Goal: Task Accomplishment & Management: Manage account settings

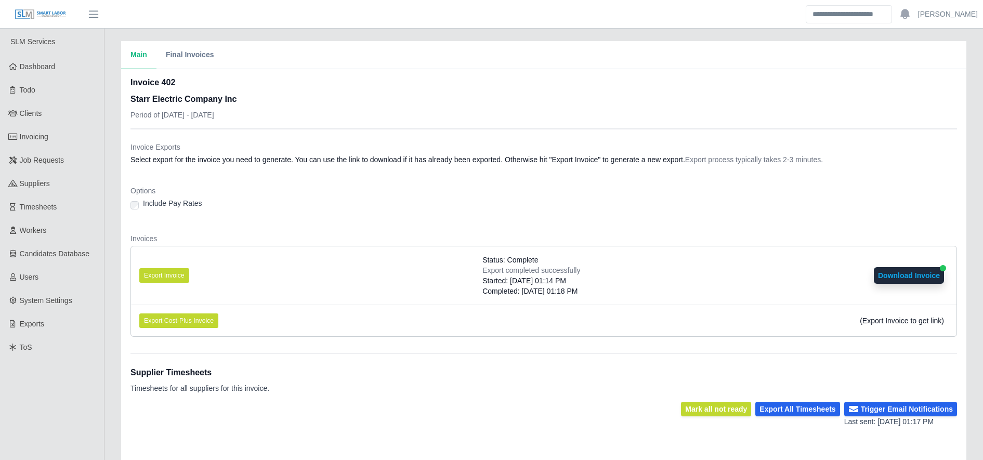
scroll to position [189, 0]
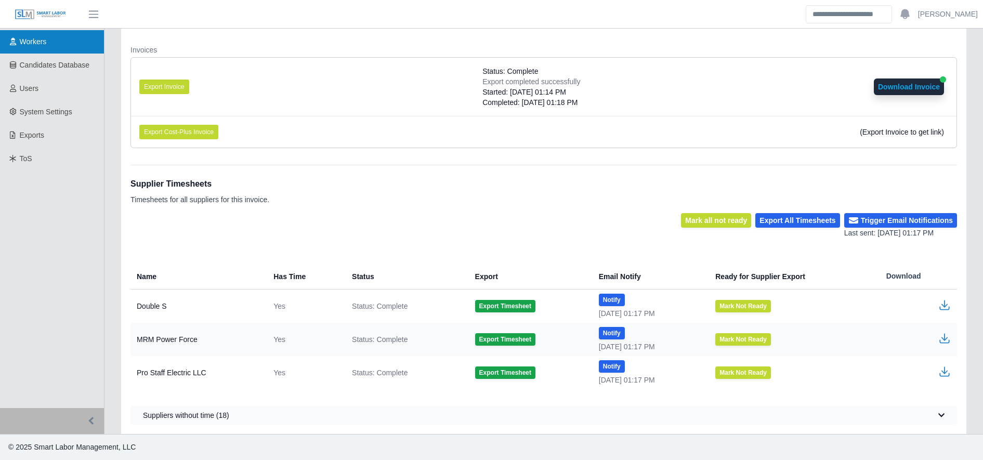
click at [45, 53] on link "Workers" at bounding box center [52, 41] width 104 height 23
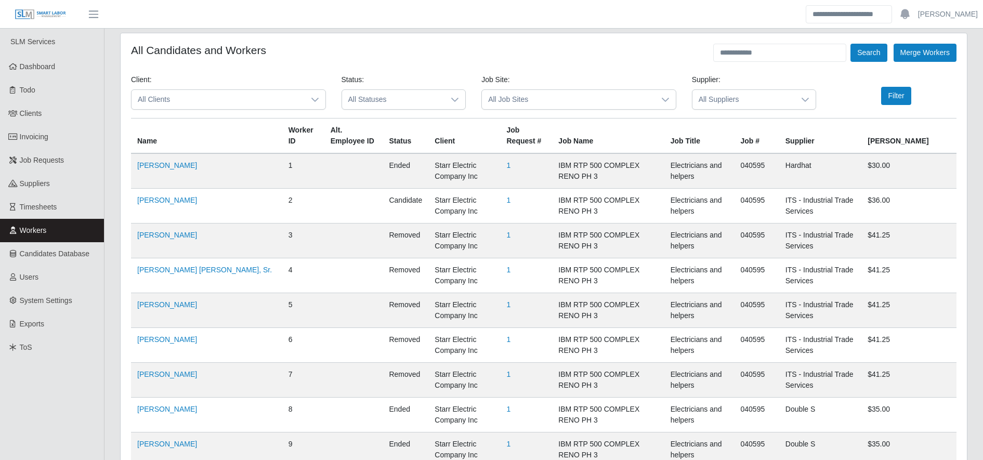
click at [962, 21] on ul "Ashley McDowell Account Settings Logout" at bounding box center [894, 14] width 177 height 18
click at [955, 18] on link "[PERSON_NAME]" at bounding box center [948, 14] width 60 height 11
click at [939, 69] on link "Logout" at bounding box center [936, 72] width 94 height 22
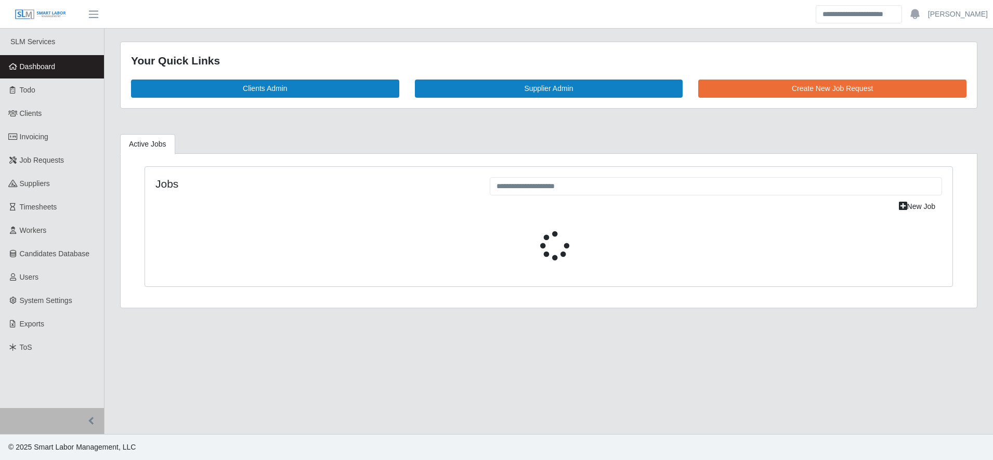
select select "****"
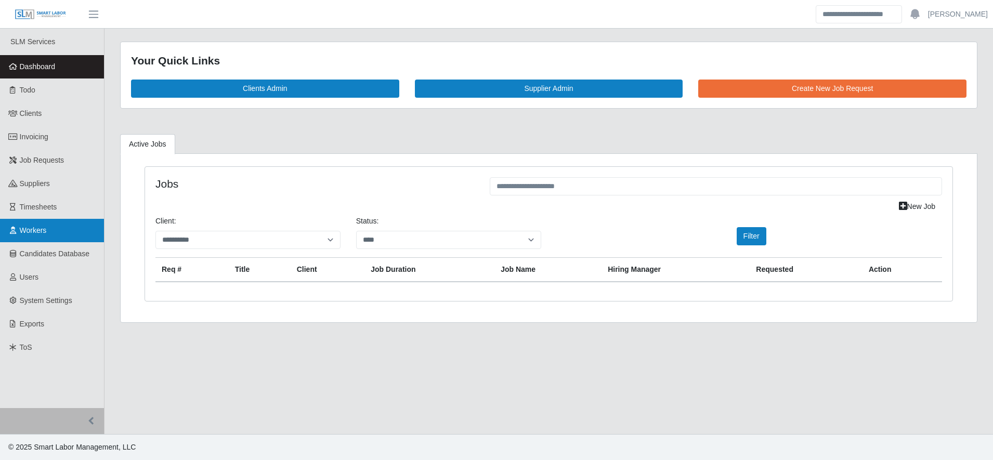
click at [71, 225] on link "Workers" at bounding box center [52, 230] width 104 height 23
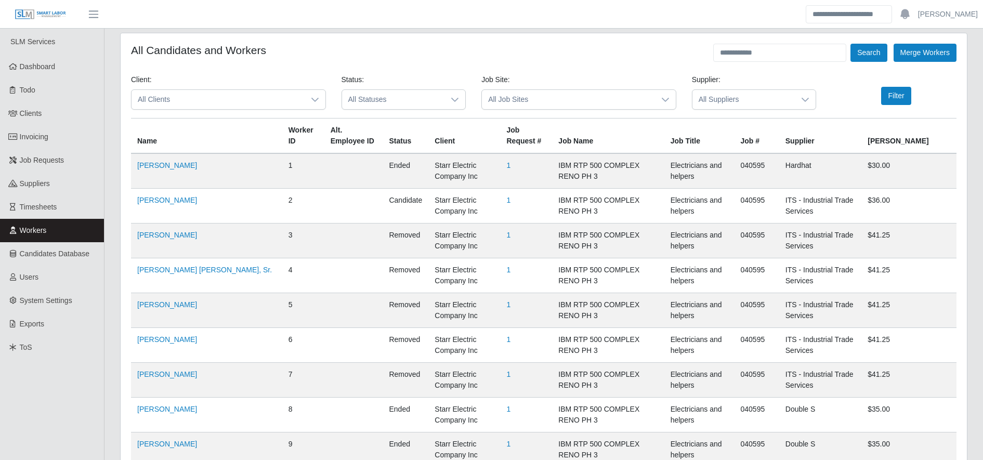
click at [746, 57] on input "text" at bounding box center [779, 53] width 133 height 18
type input "**********"
click at [881, 53] on button "Search" at bounding box center [868, 53] width 36 height 18
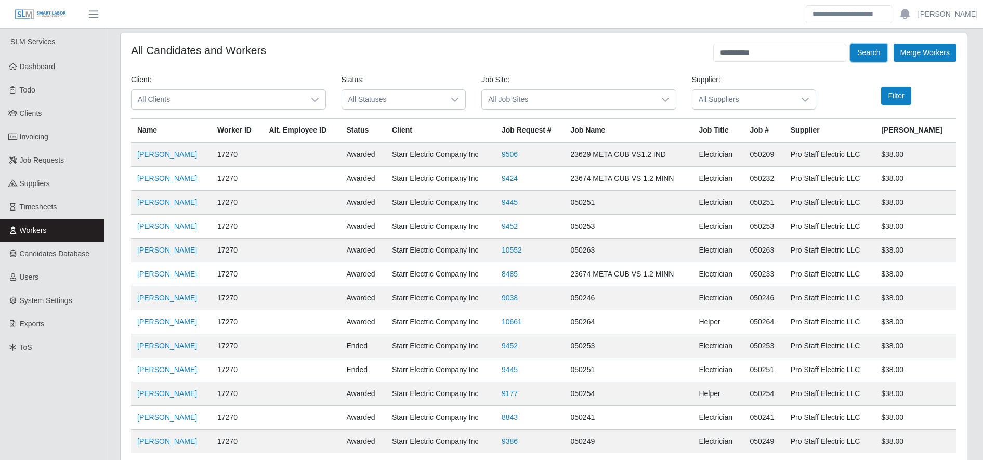
scroll to position [78, 0]
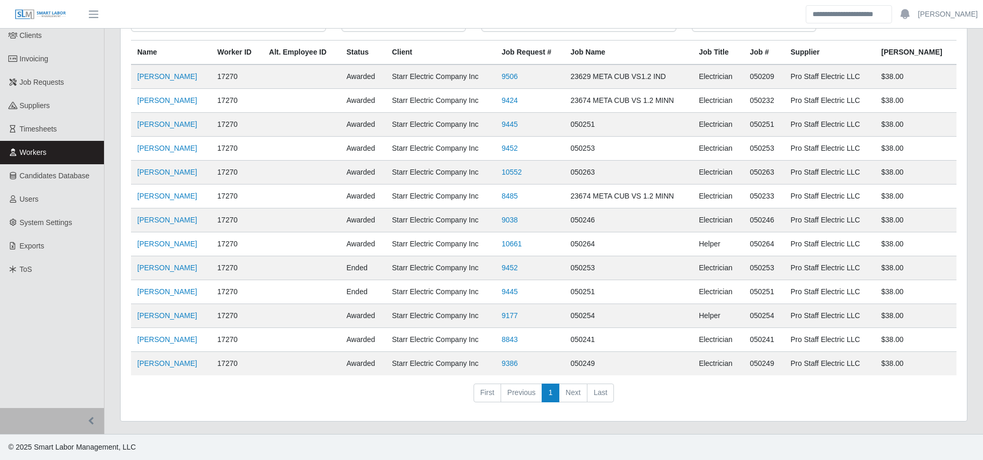
click at [170, 369] on td "Angel Aguilar" at bounding box center [171, 364] width 80 height 24
click at [159, 365] on link "Angel Aguilar" at bounding box center [167, 363] width 60 height 8
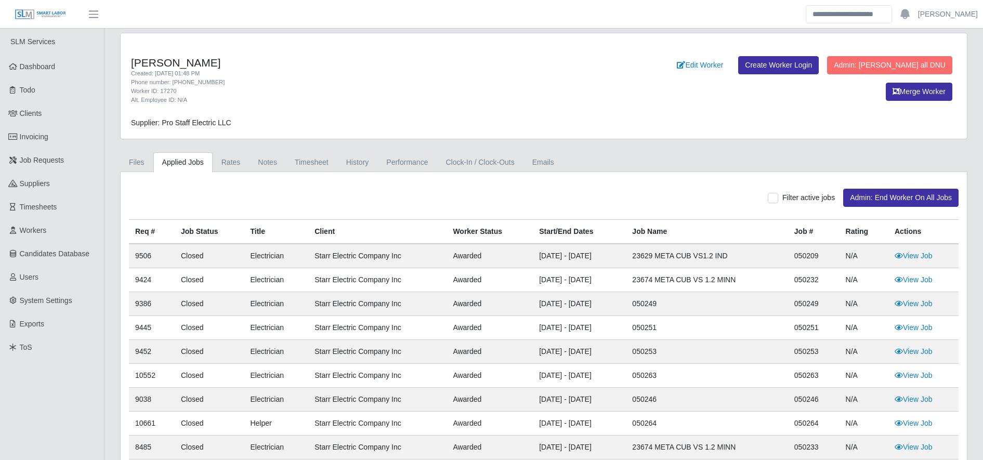
click at [159, 327] on td "9445" at bounding box center [152, 328] width 46 height 24
click at [316, 156] on link "Timesheet" at bounding box center [311, 162] width 51 height 20
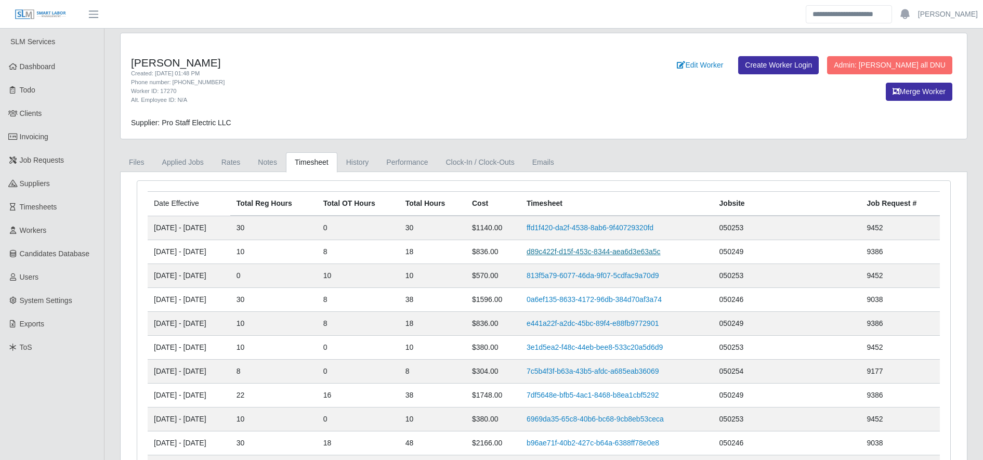
click at [568, 247] on link "d89c422f-d15f-453c-8344-aea6d3e63a5c" at bounding box center [594, 251] width 134 height 8
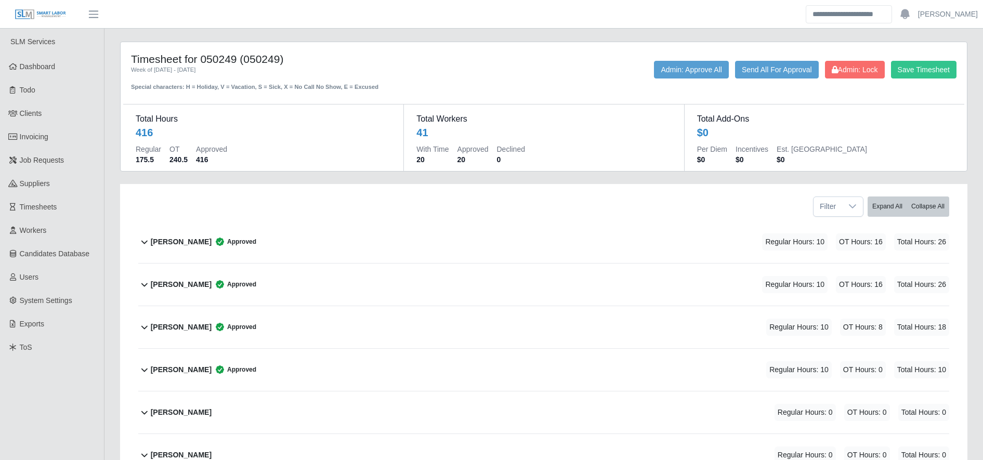
click at [440, 320] on div "Angel Aguilar Approved Regular Hours: 10 OT Hours: 8 Total Hours: 18" at bounding box center [550, 327] width 798 height 42
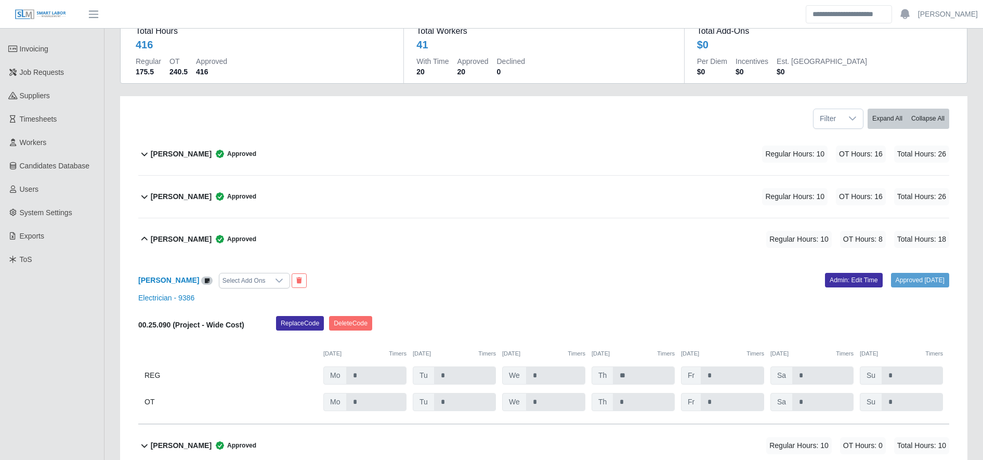
scroll to position [91, 0]
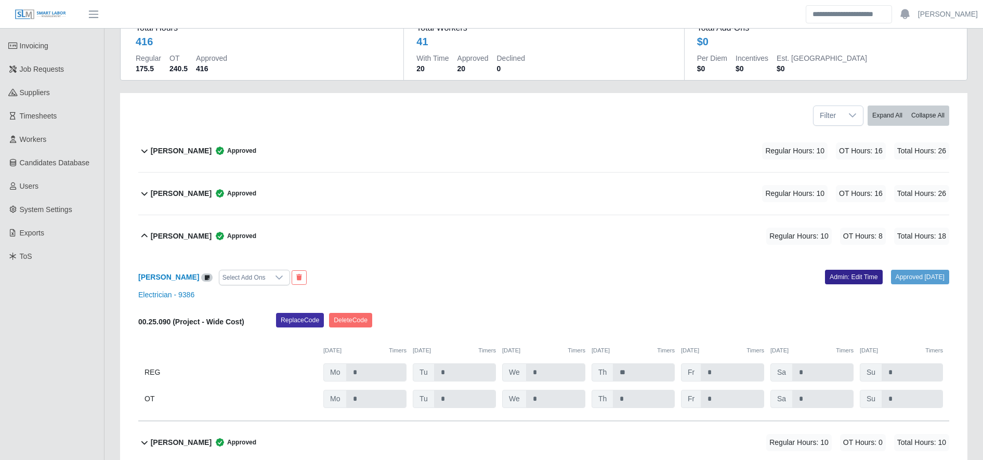
click at [840, 275] on link "Admin: Edit Time" at bounding box center [854, 277] width 58 height 15
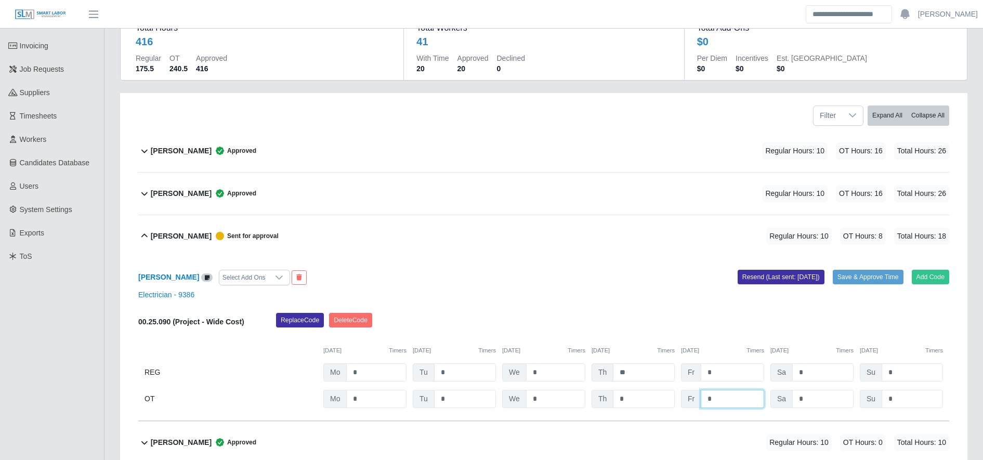
click at [0, 0] on input "*" at bounding box center [0, 0] width 0 height 0
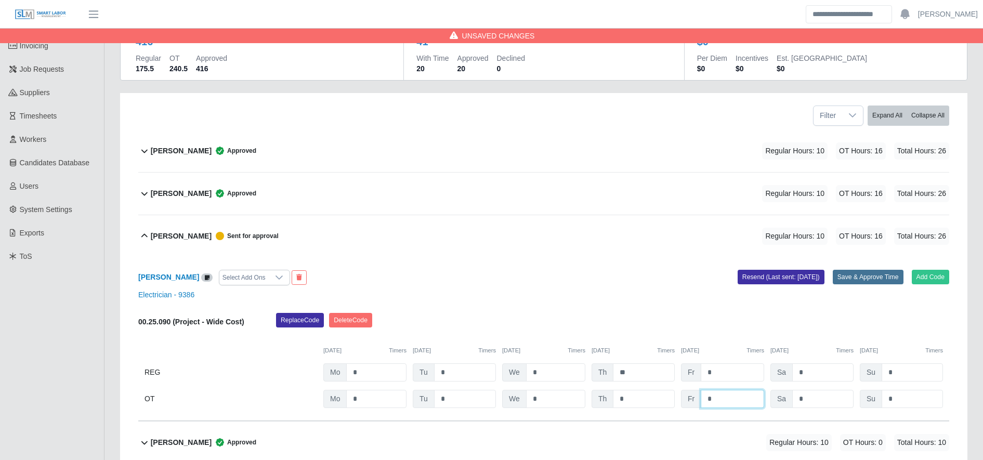
type input "*"
click at [879, 278] on button "Save & Approve Time" at bounding box center [868, 277] width 71 height 15
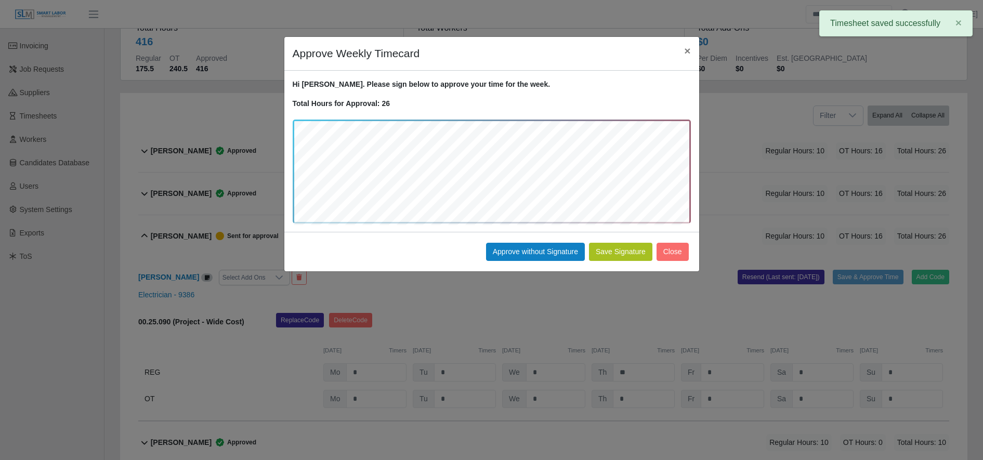
click at [617, 248] on button "Save Signature" at bounding box center [620, 252] width 63 height 18
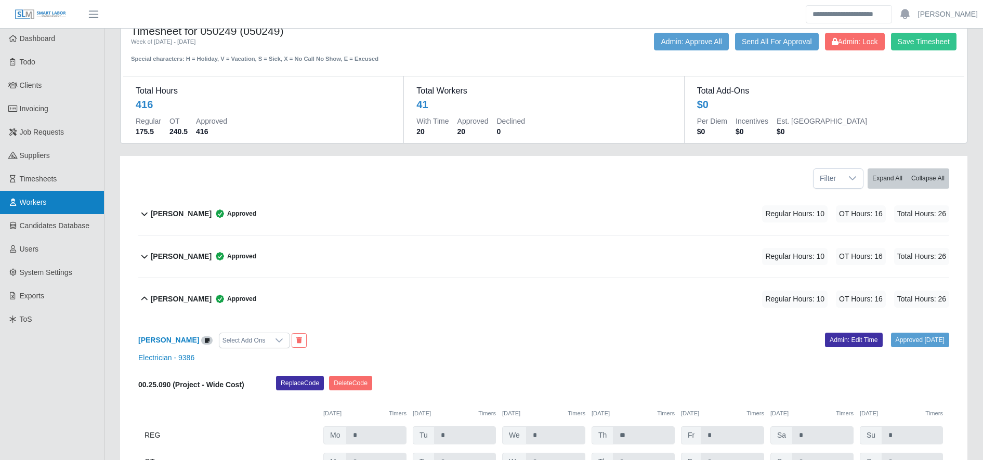
scroll to position [29, 0]
click at [48, 205] on link "Workers" at bounding box center [52, 201] width 104 height 23
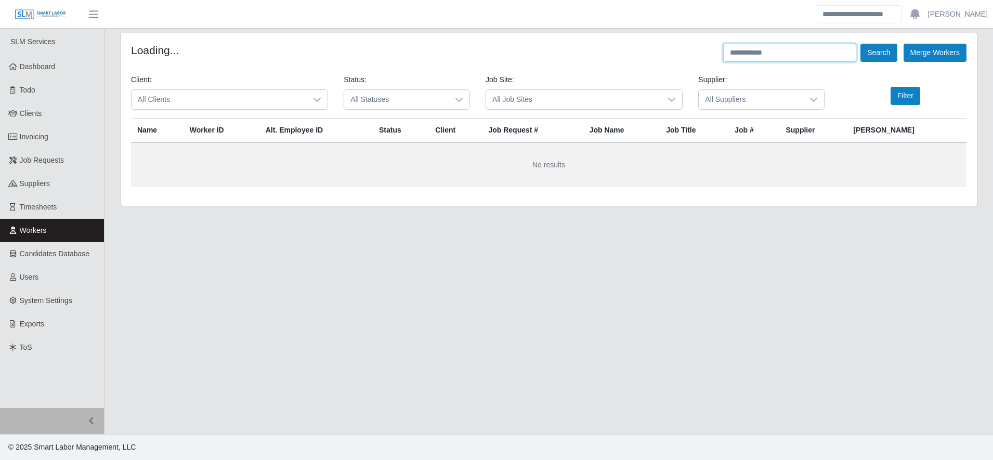
click at [810, 50] on input "text" at bounding box center [789, 53] width 133 height 18
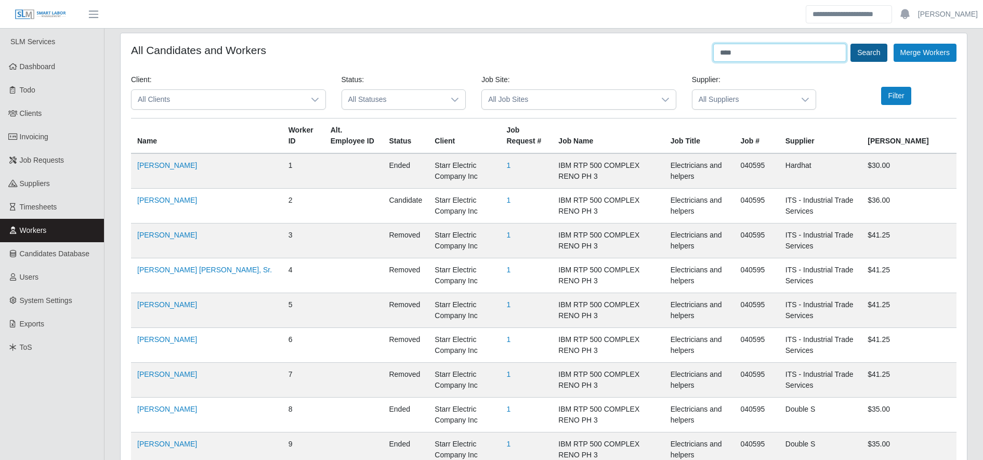
type input "****"
click at [863, 56] on button "Search" at bounding box center [868, 53] width 36 height 18
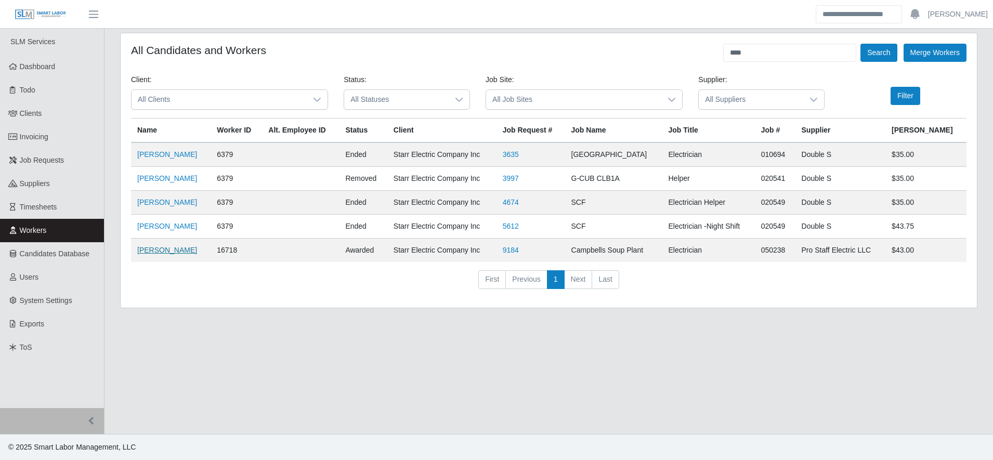
click at [182, 254] on link "[PERSON_NAME]" at bounding box center [167, 250] width 60 height 8
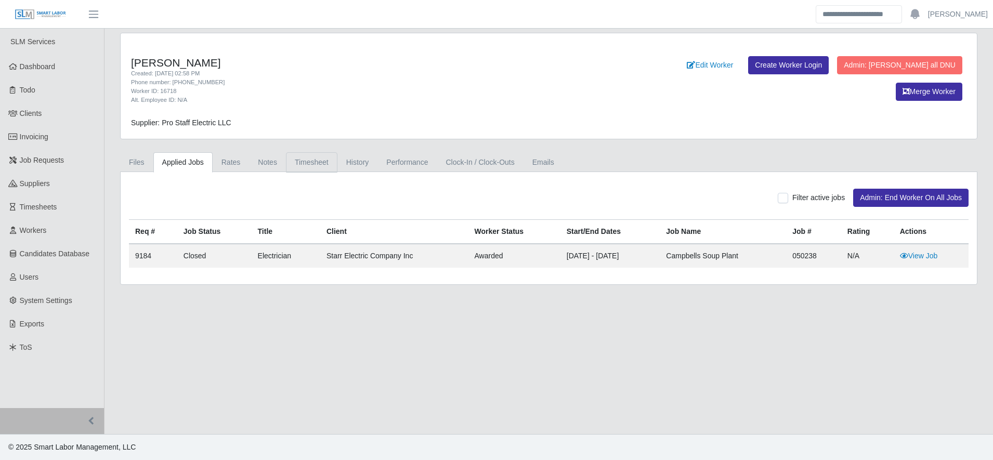
click at [321, 152] on link "Timesheet" at bounding box center [311, 162] width 51 height 20
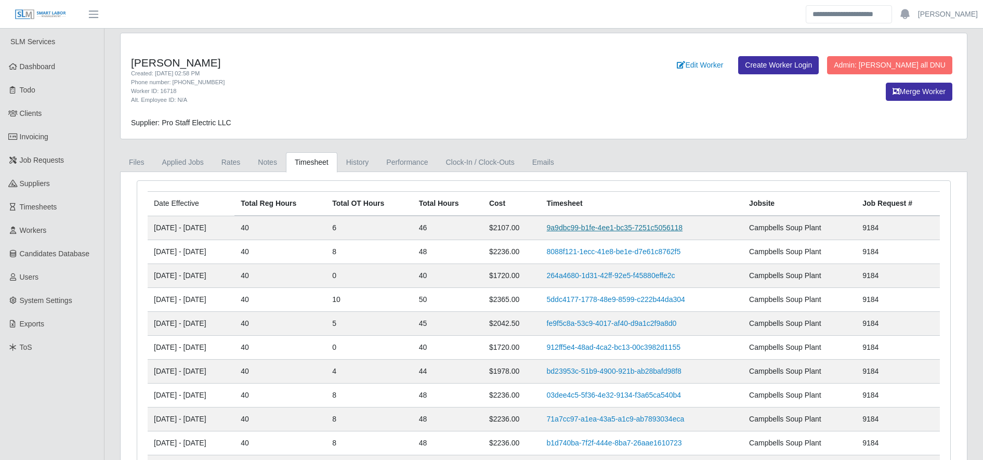
click at [638, 226] on td "9a9dbc99-b1fe-4ee1-bc35-7251c5056118" at bounding box center [642, 228] width 203 height 24
click at [638, 226] on link "9a9dbc99-b1fe-4ee1-bc35-7251c5056118" at bounding box center [615, 227] width 136 height 8
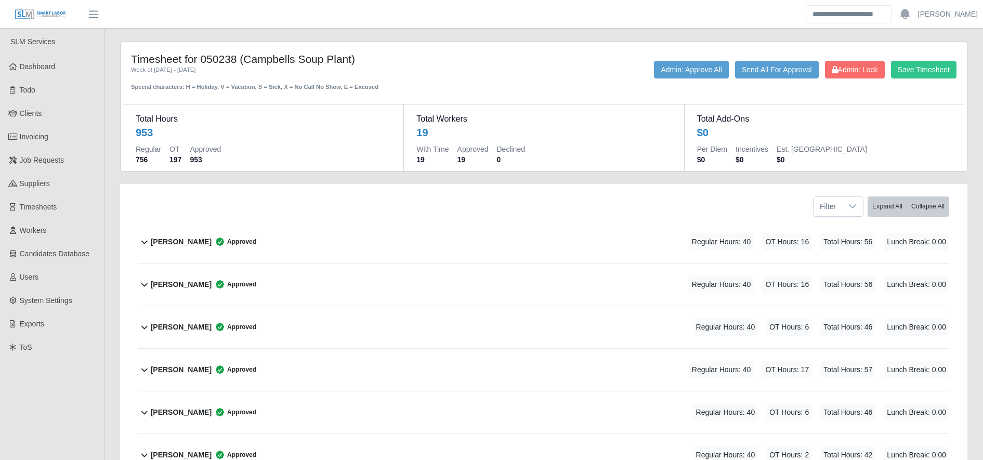
click at [546, 315] on div "Dagoberto Rodriguez Approved Regular Hours: 40 OT Hours: 6 Total Hours: 46 Lunc…" at bounding box center [550, 327] width 798 height 42
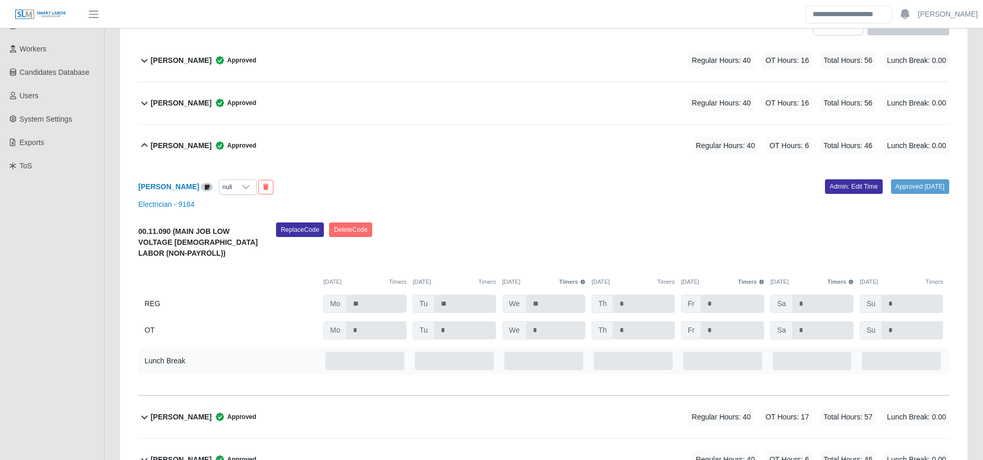
scroll to position [182, 0]
click at [829, 178] on link "Admin: Edit Time" at bounding box center [854, 185] width 58 height 15
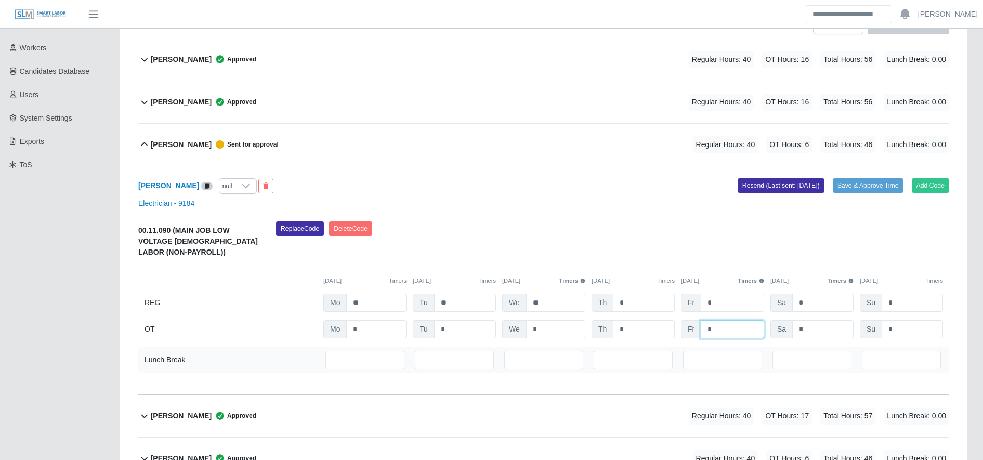
click at [0, 0] on input "*" at bounding box center [0, 0] width 0 height 0
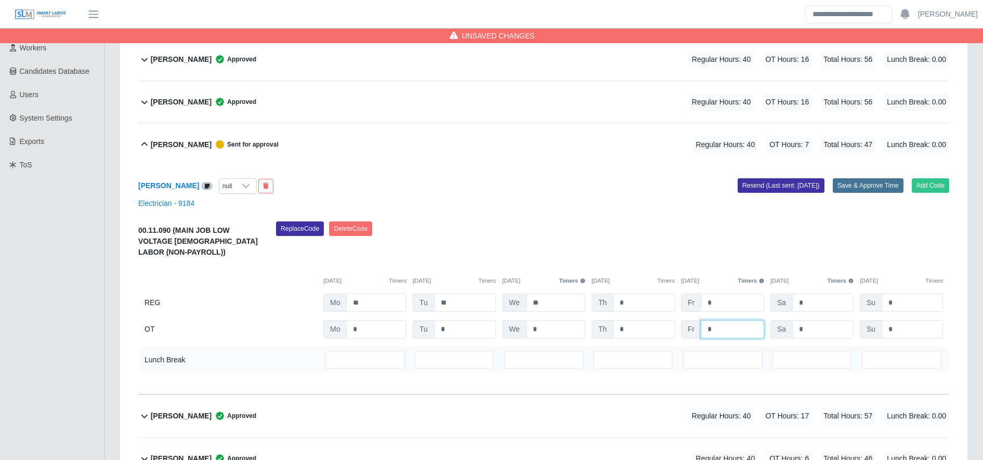
type input "*"
click at [856, 185] on button "Save & Approve Time" at bounding box center [868, 185] width 71 height 15
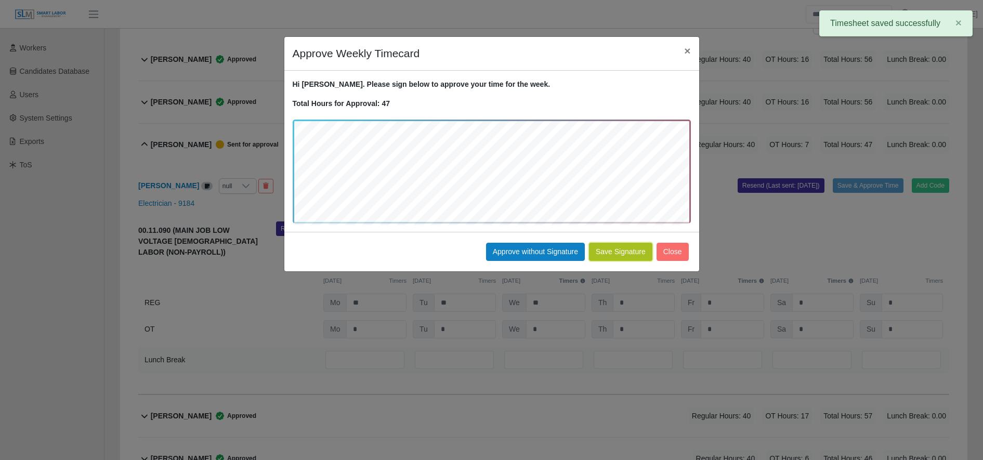
click at [606, 252] on button "Save Signature" at bounding box center [620, 252] width 63 height 18
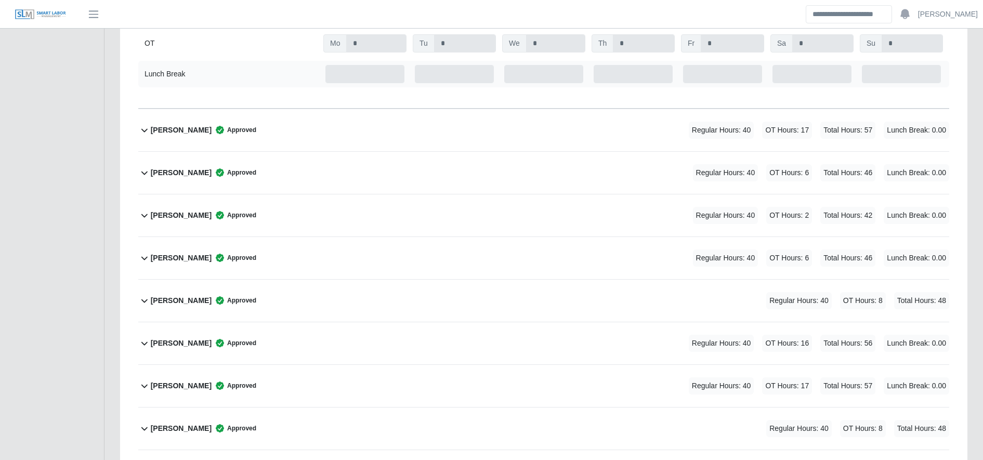
scroll to position [484, 0]
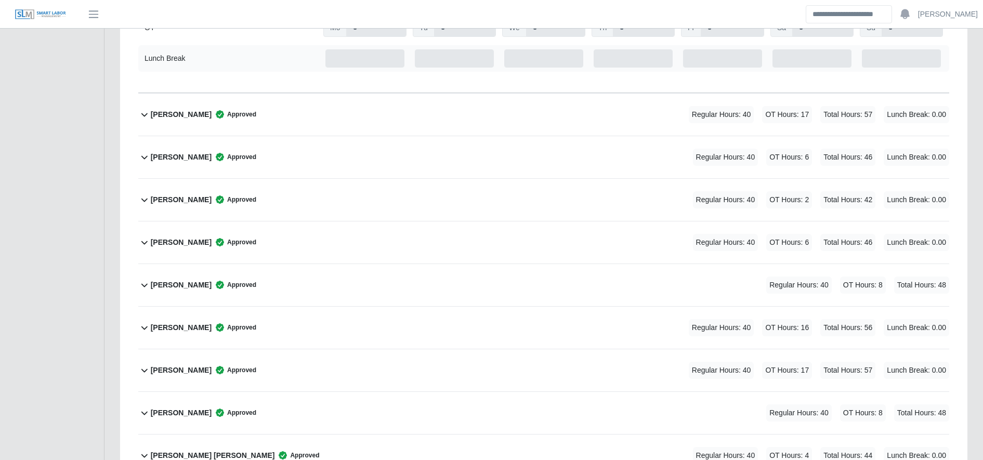
click at [230, 233] on div "Ivan Acosta Approved Regular Hours: 40 OT Hours: 6 Total Hours: 46 Lunch Break:…" at bounding box center [550, 242] width 798 height 42
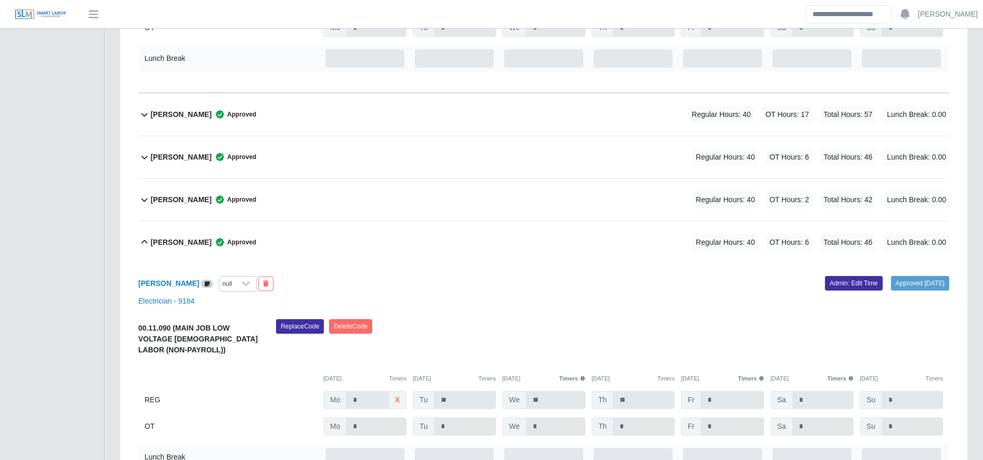
scroll to position [581, 0]
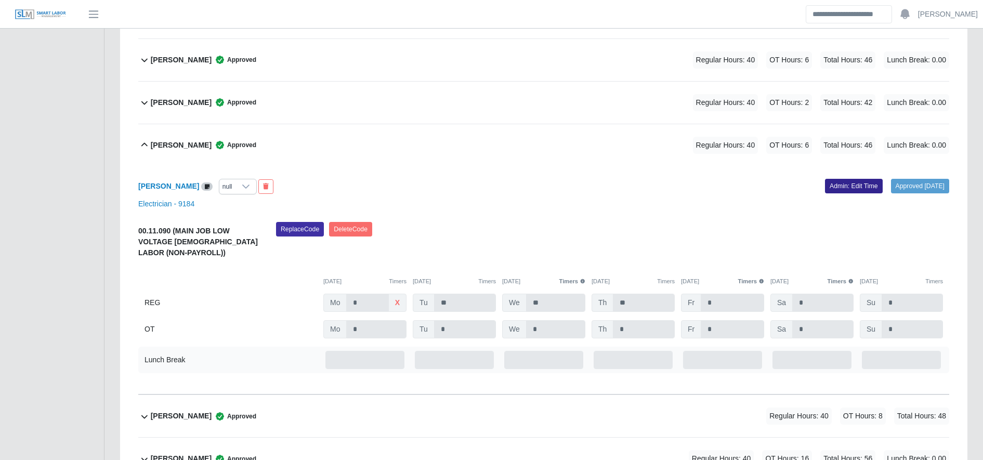
click at [836, 180] on link "Admin: Edit Time" at bounding box center [854, 186] width 58 height 15
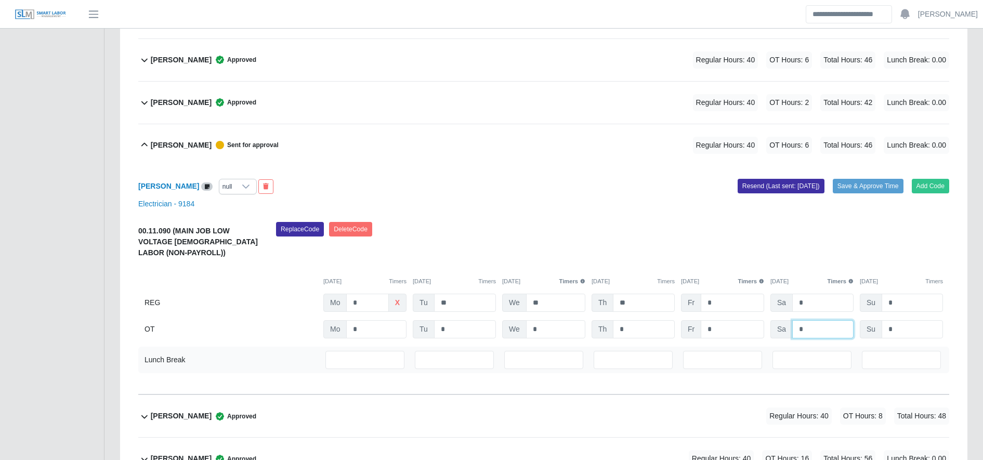
click at [0, 0] on input "*" at bounding box center [0, 0] width 0 height 0
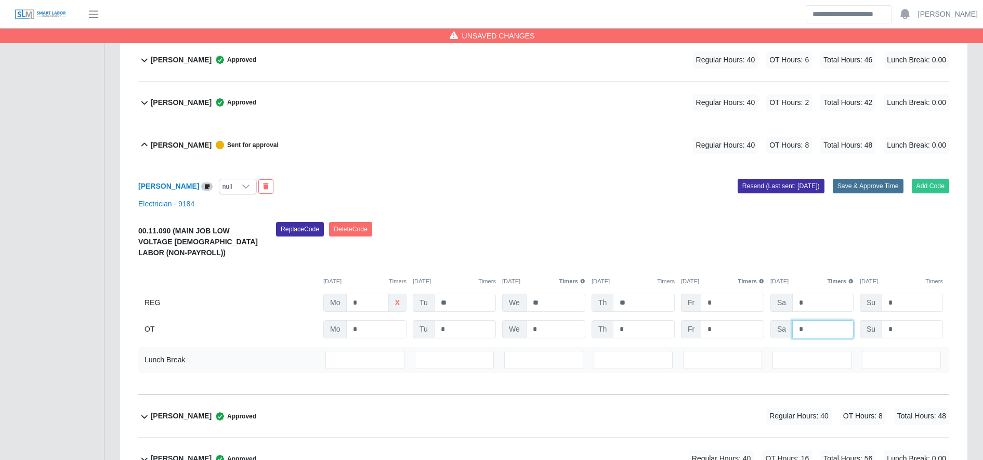
type input "*"
click at [864, 181] on button "Save & Approve Time" at bounding box center [868, 186] width 71 height 15
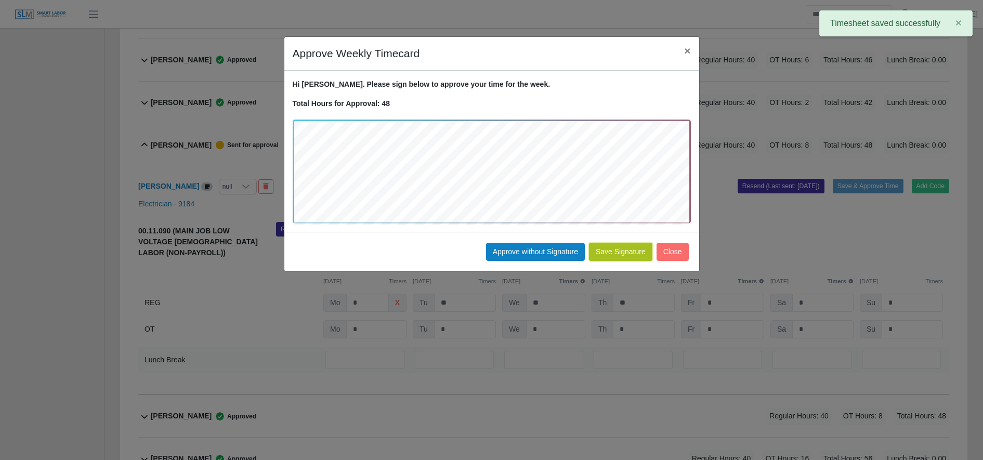
click at [619, 252] on button "Save Signature" at bounding box center [620, 252] width 63 height 18
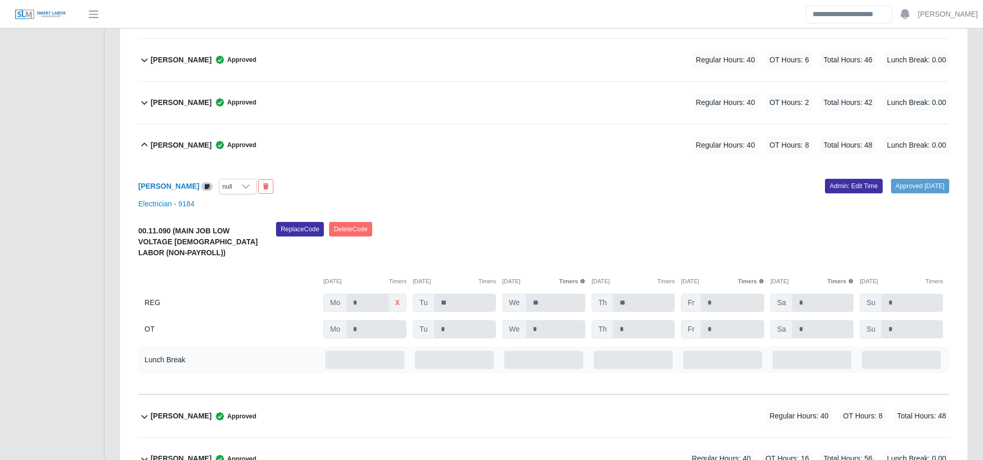
click at [272, 146] on div "Ivan Acosta Approved Regular Hours: 40 OT Hours: 8 Total Hours: 48 Lunch Break:…" at bounding box center [550, 145] width 798 height 42
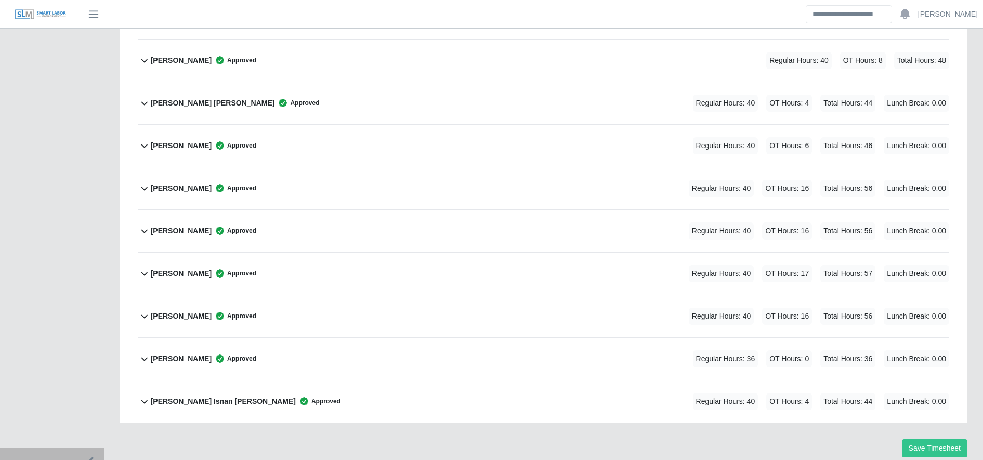
scroll to position [858, 0]
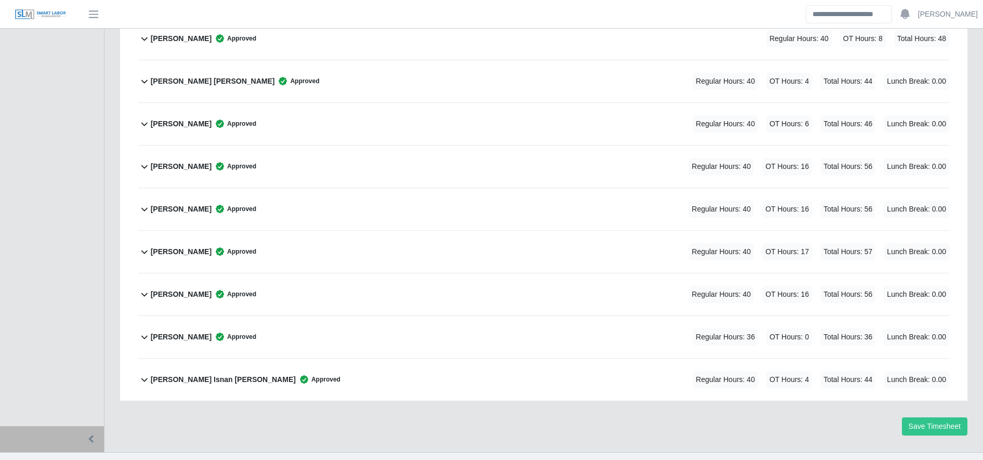
click at [259, 201] on div "Miguel Vasquez Approved Regular Hours: 40 OT Hours: 16 Total Hours: 56 Lunch Br…" at bounding box center [550, 209] width 798 height 42
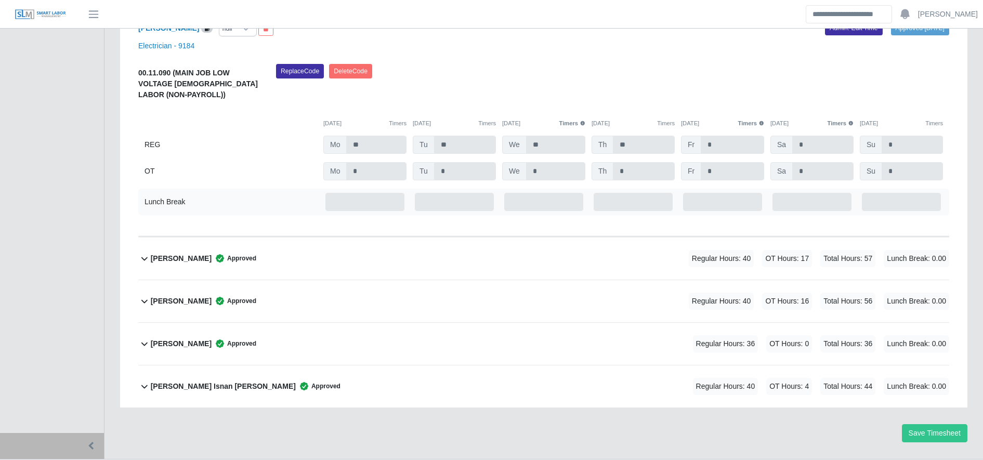
scroll to position [1087, 0]
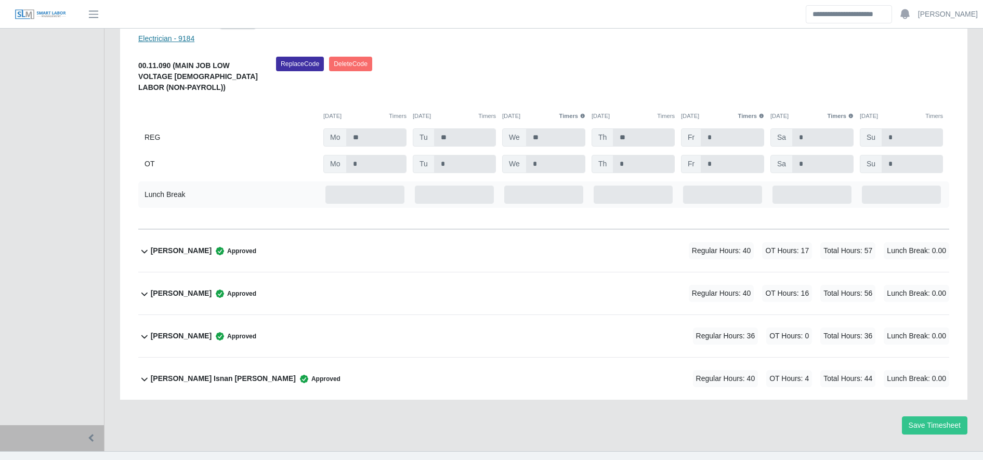
click at [162, 36] on link "Electrician - 9184" at bounding box center [166, 38] width 56 height 8
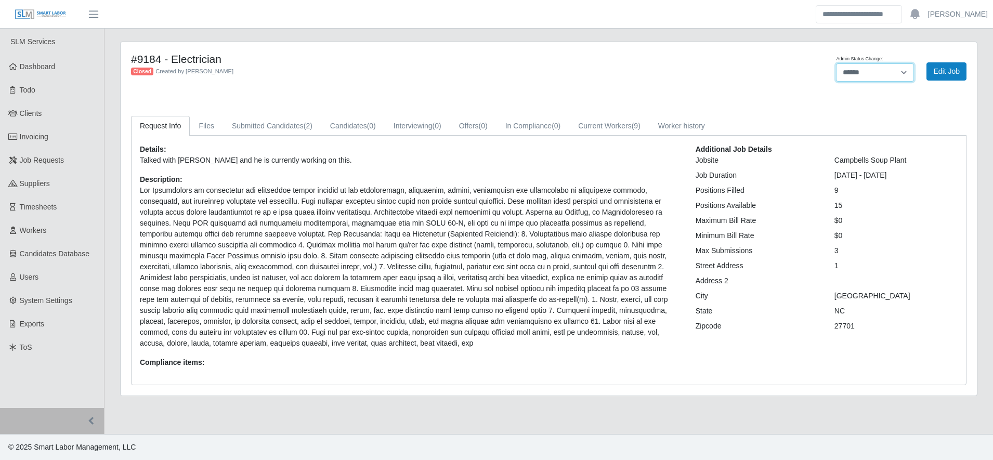
click at [857, 70] on select "******* **** ******" at bounding box center [875, 72] width 78 height 18
select select "****"
click at [836, 63] on select "******* **** ******" at bounding box center [875, 72] width 78 height 18
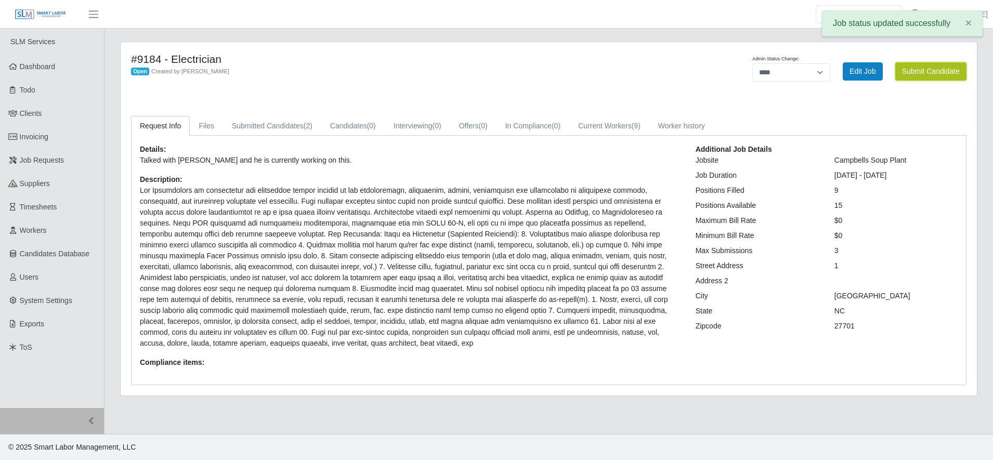
click at [932, 74] on button "Submit Candidate" at bounding box center [930, 71] width 71 height 18
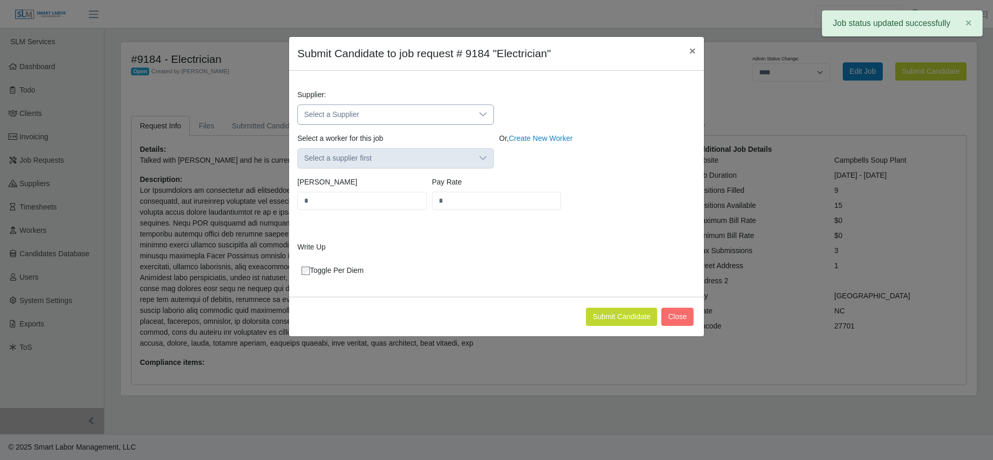
click at [383, 104] on div "Select a Supplier" at bounding box center [395, 114] width 196 height 20
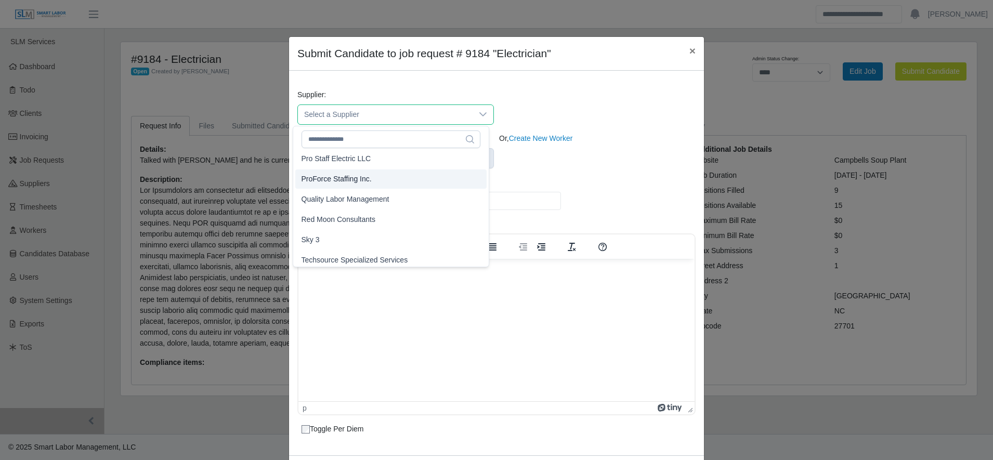
scroll to position [286, 0]
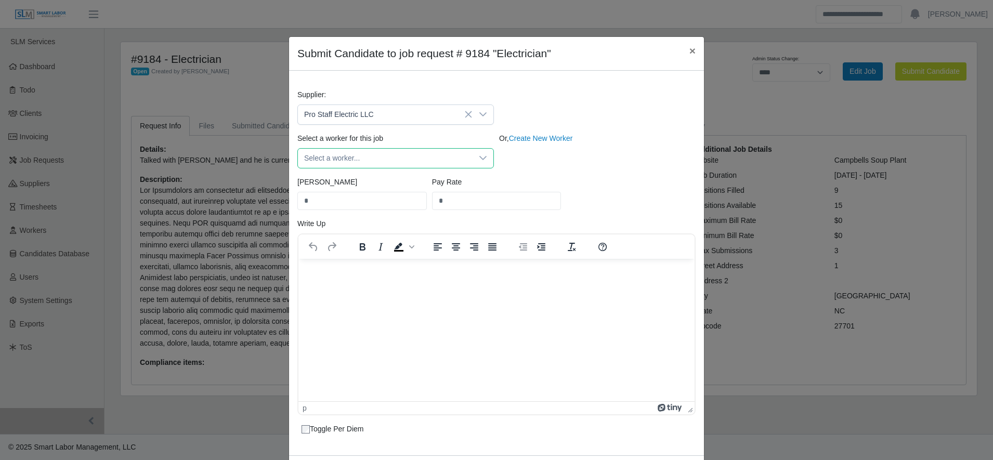
click at [372, 160] on span "Select a worker..." at bounding box center [385, 158] width 175 height 19
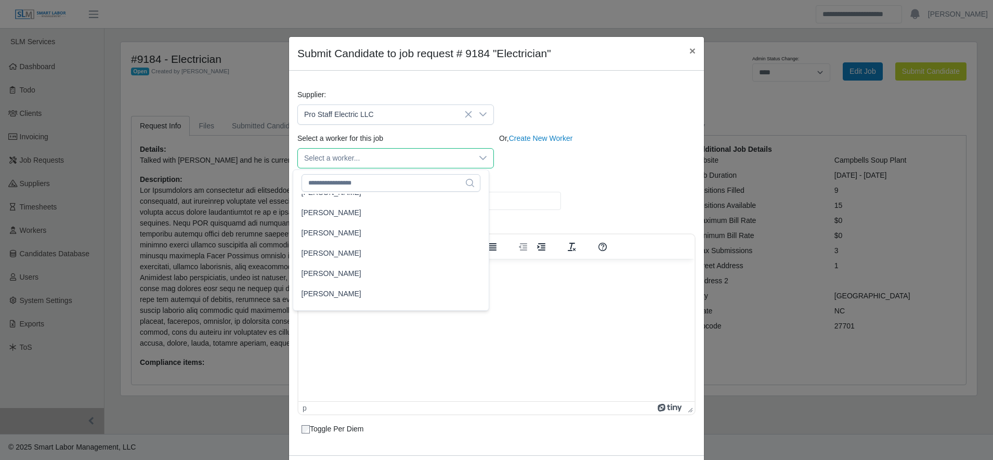
scroll to position [322, 0]
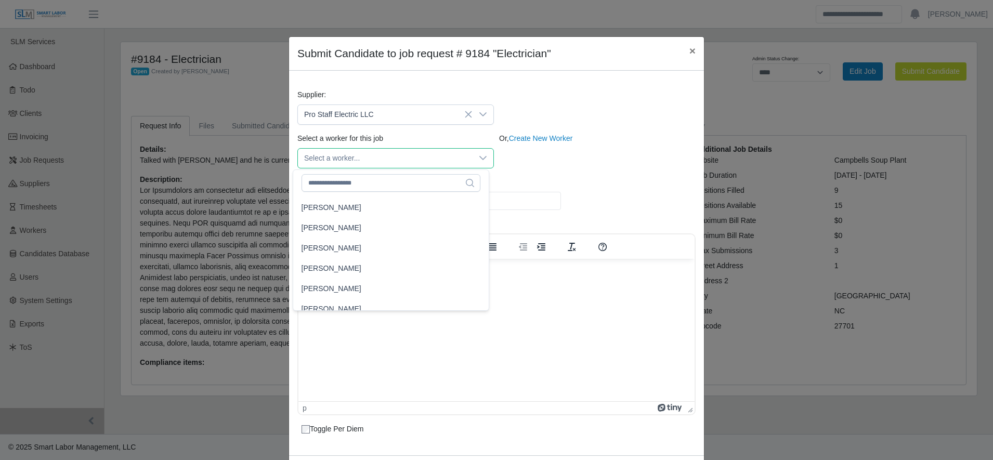
type input "**"
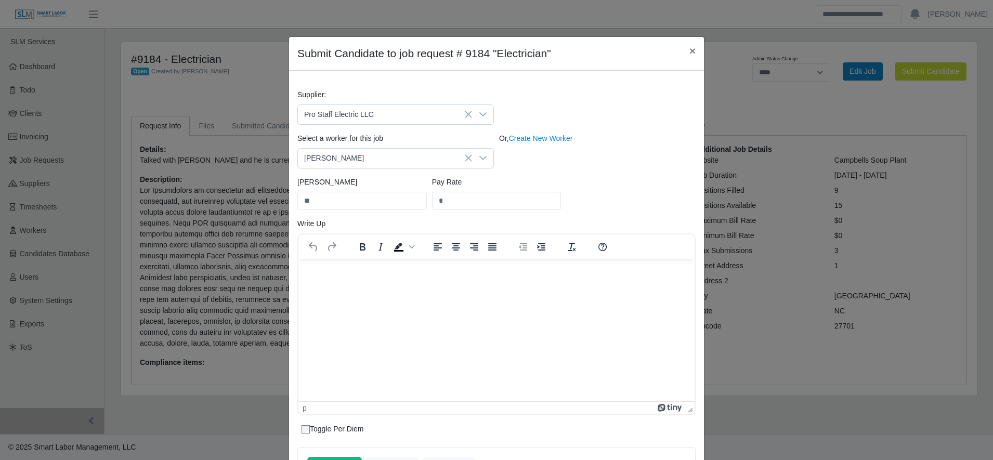
click at [563, 187] on div "Bill Rate ** Pay Rate *" at bounding box center [496, 198] width 403 height 42
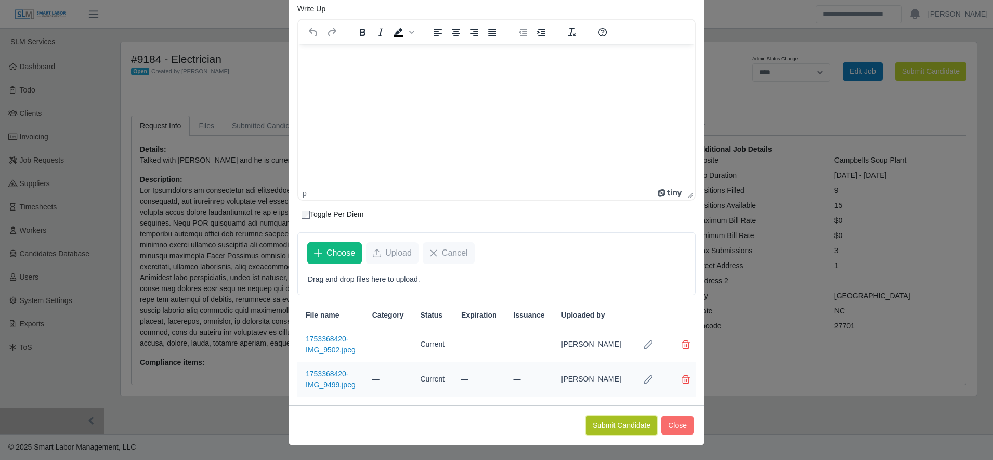
click at [613, 418] on button "Submit Candidate" at bounding box center [621, 425] width 71 height 18
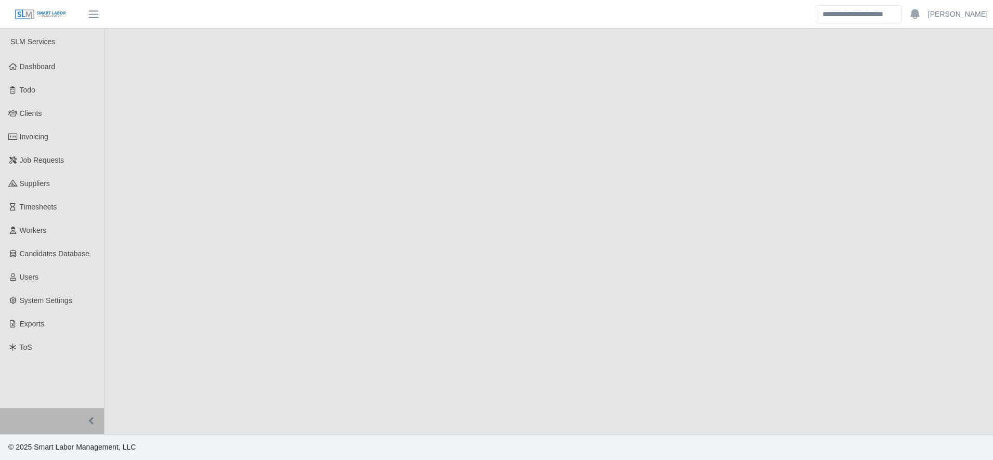
select select "****"
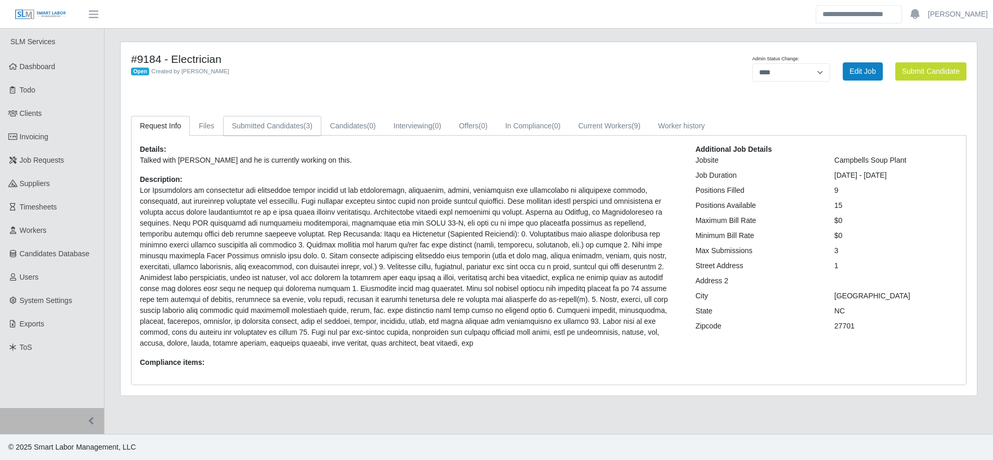
click at [253, 122] on link "Submitted Candidates (3)" at bounding box center [272, 126] width 98 height 20
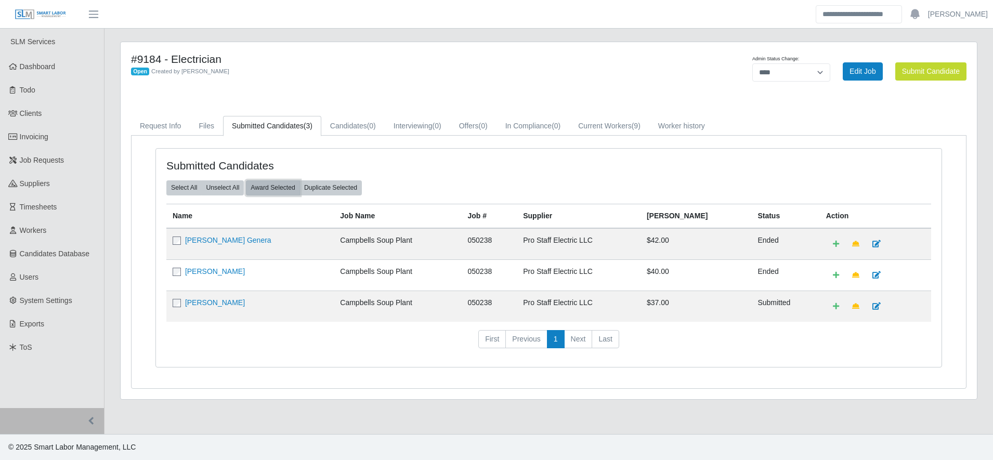
click at [258, 190] on button "Award Selected" at bounding box center [273, 187] width 54 height 15
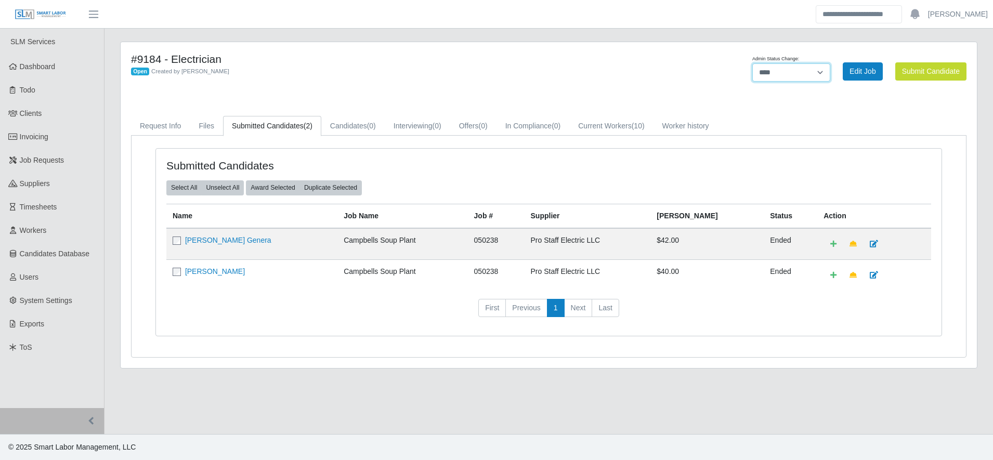
click at [792, 70] on select "******* **** ******" at bounding box center [791, 72] width 78 height 18
select select "******"
click at [830, 63] on select "******* **** ******" at bounding box center [791, 72] width 78 height 18
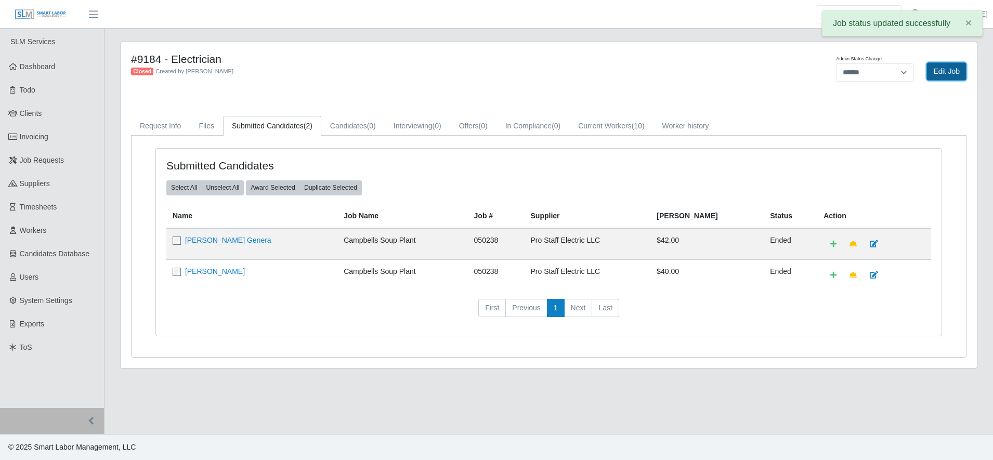
click at [948, 70] on link "Edit Job" at bounding box center [946, 71] width 40 height 18
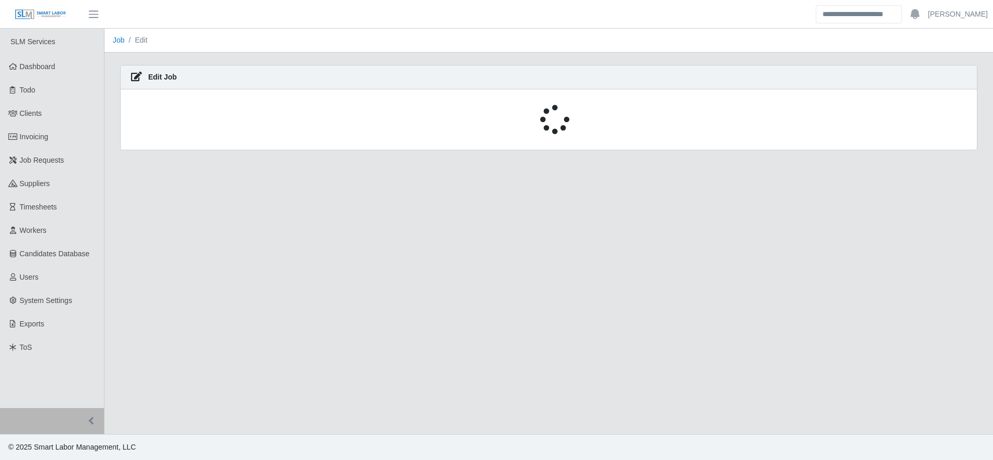
select select "******"
select select "****"
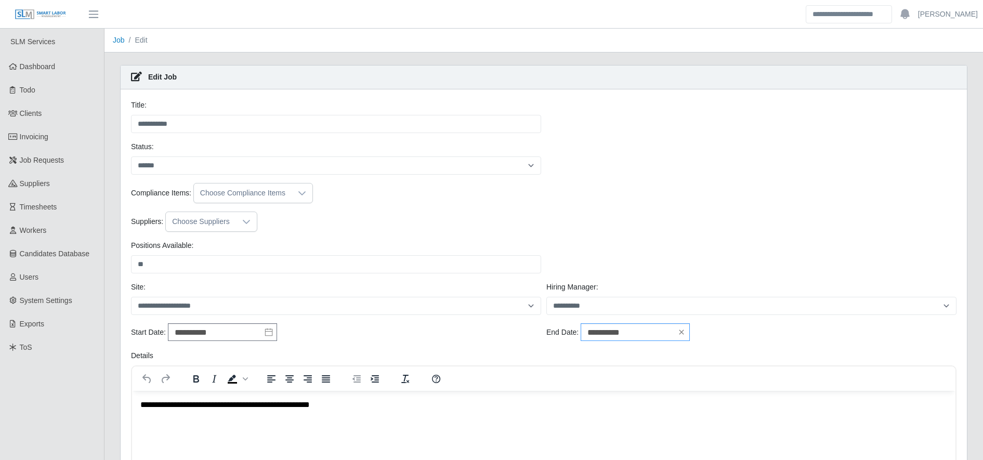
drag, startPoint x: 600, startPoint y: 319, endPoint x: 607, endPoint y: 330, distance: 13.1
click at [607, 330] on input "**********" at bounding box center [635, 332] width 109 height 18
click at [672, 287] on td "4" at bounding box center [673, 294] width 17 height 17
type input "**********"
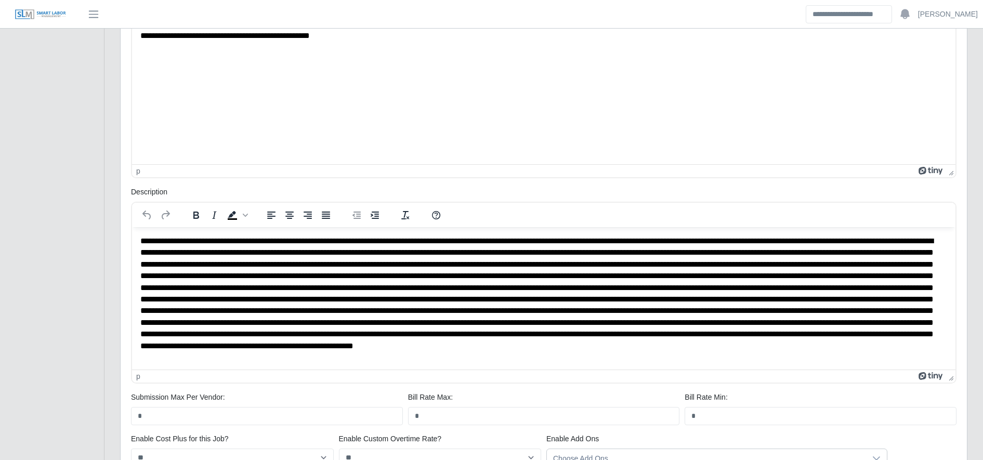
scroll to position [485, 0]
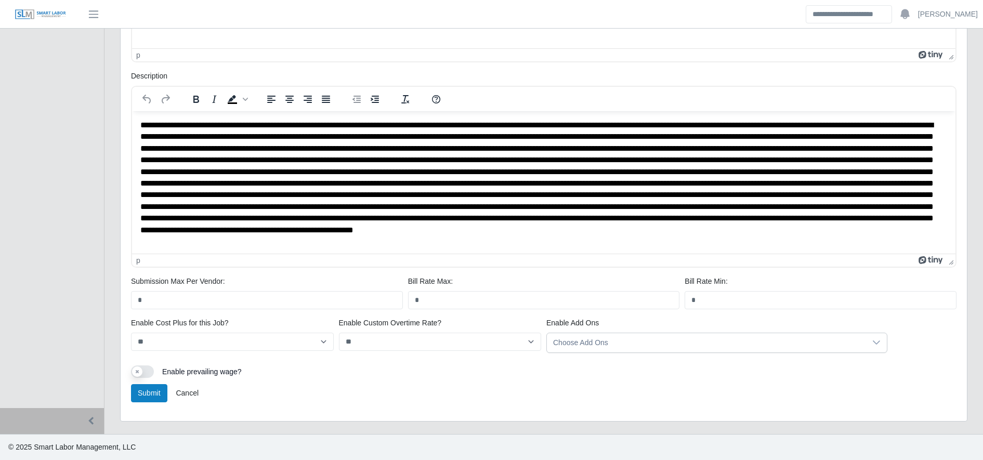
click at [152, 403] on div "Submit Cancel" at bounding box center [543, 397] width 831 height 27
click at [149, 399] on button "Submit" at bounding box center [149, 393] width 36 height 18
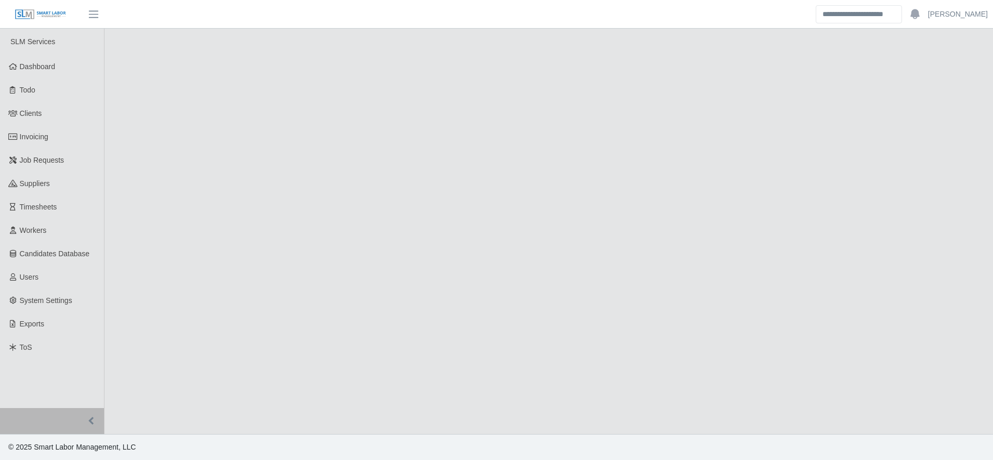
select select "******"
click at [303, 130] on main "Unsaved Timesheet Warning × Please save this timesheet before approving time, o…" at bounding box center [548, 231] width 888 height 405
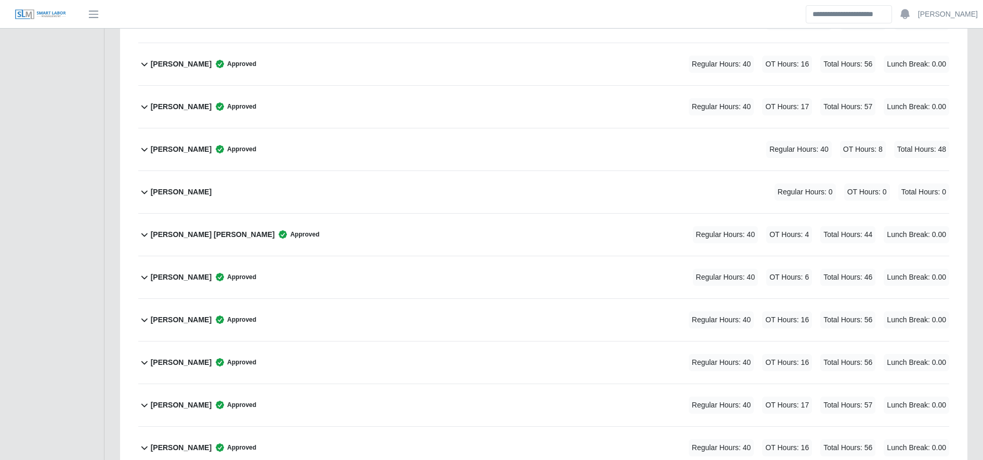
scroll to position [582, 0]
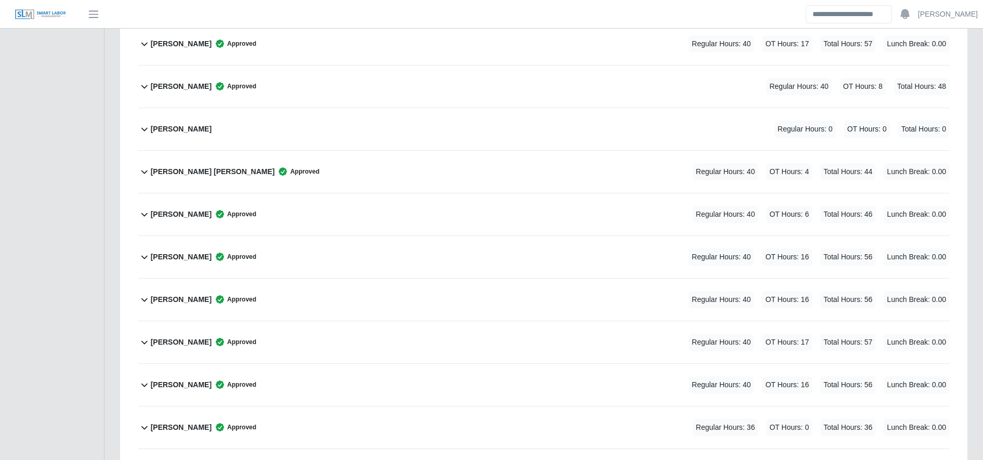
click at [222, 118] on div "[PERSON_NAME] Regular Hours: 0 OT Hours: 0 Total Hours: 0" at bounding box center [550, 129] width 798 height 42
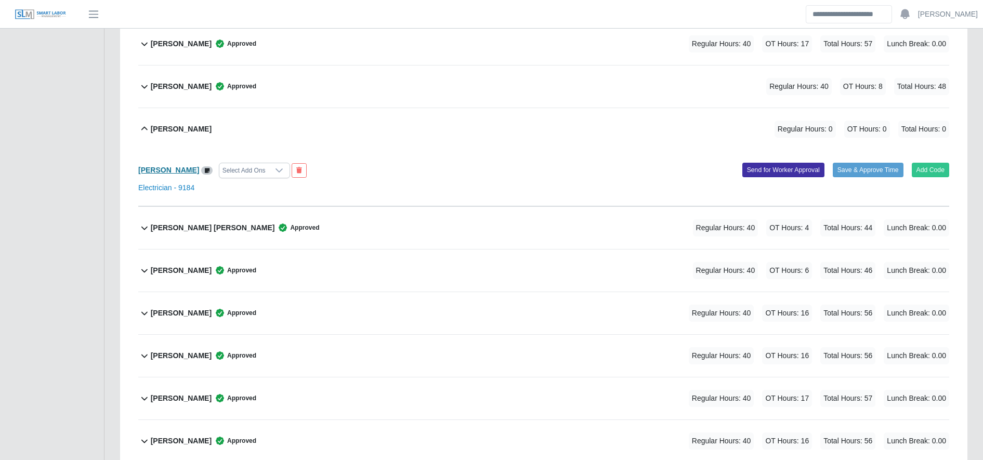
click at [186, 173] on b "Jose Matias Dominguez" at bounding box center [168, 170] width 61 height 8
click at [933, 166] on button "Add Code" at bounding box center [931, 170] width 38 height 15
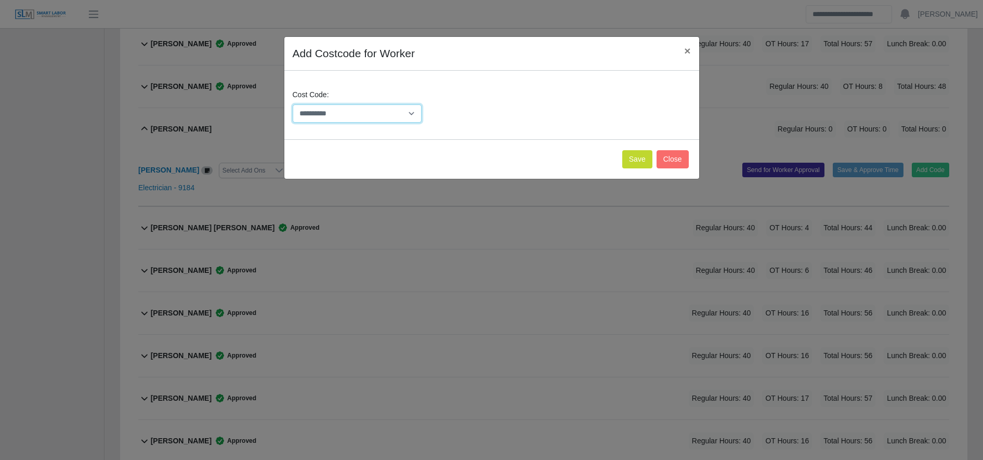
click at [387, 108] on select "**********" at bounding box center [357, 113] width 129 height 18
select select "**********"
click at [293, 104] on select "**********" at bounding box center [357, 113] width 129 height 18
drag, startPoint x: 635, startPoint y: 169, endPoint x: 634, endPoint y: 162, distance: 6.8
click at [634, 162] on div "Save Close" at bounding box center [491, 159] width 415 height 40
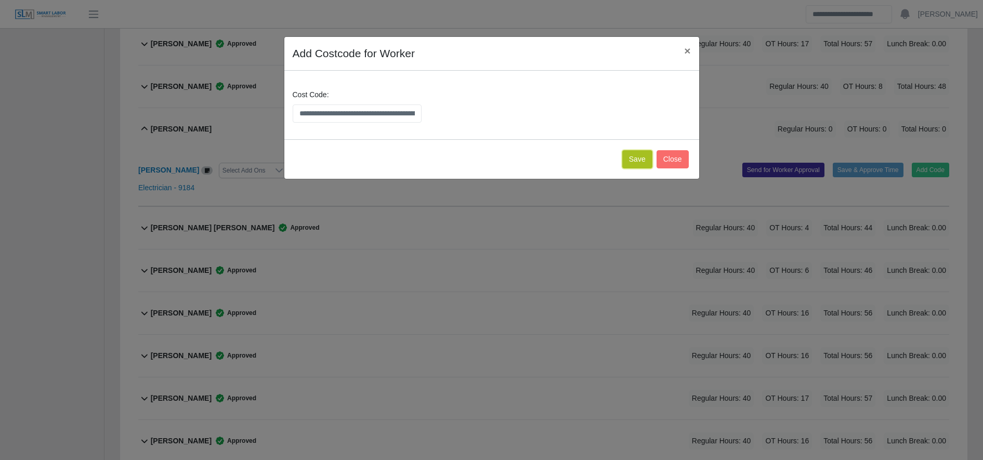
click at [634, 162] on button "Save" at bounding box center [637, 159] width 30 height 18
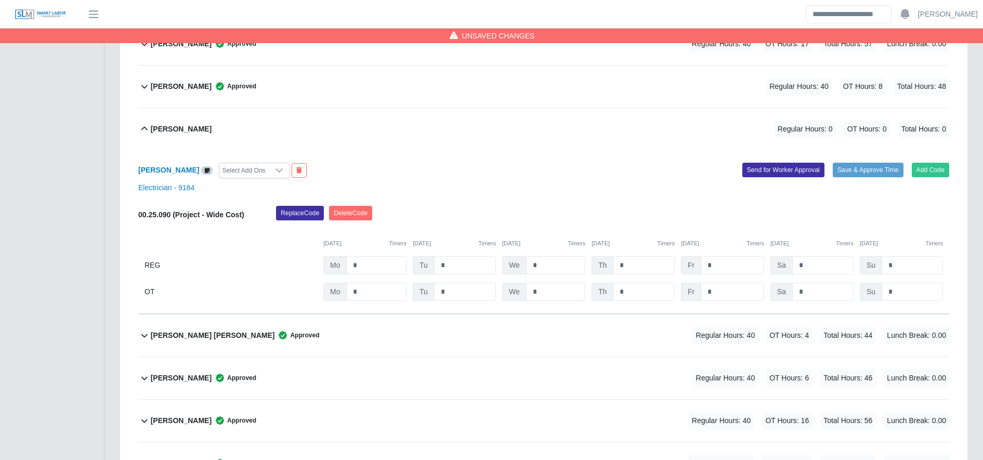
drag, startPoint x: 387, startPoint y: 251, endPoint x: 386, endPoint y: 281, distance: 29.6
click at [386, 281] on div "00.25.090 (Project - Wide Cost) Replace Code Delete Code 08/04/2025 Timers 08/0…" at bounding box center [543, 253] width 811 height 95
click at [370, 275] on div "00.25.090 (Project - Wide Cost) Replace Code Delete Code 08/04/2025 Timers 08/0…" at bounding box center [543, 253] width 811 height 95
drag, startPoint x: 370, startPoint y: 275, endPoint x: 365, endPoint y: 268, distance: 8.9
click at [365, 268] on div "00.25.090 (Project - Wide Cost) Replace Code Delete Code 08/04/2025 Timers 08/0…" at bounding box center [543, 253] width 811 height 95
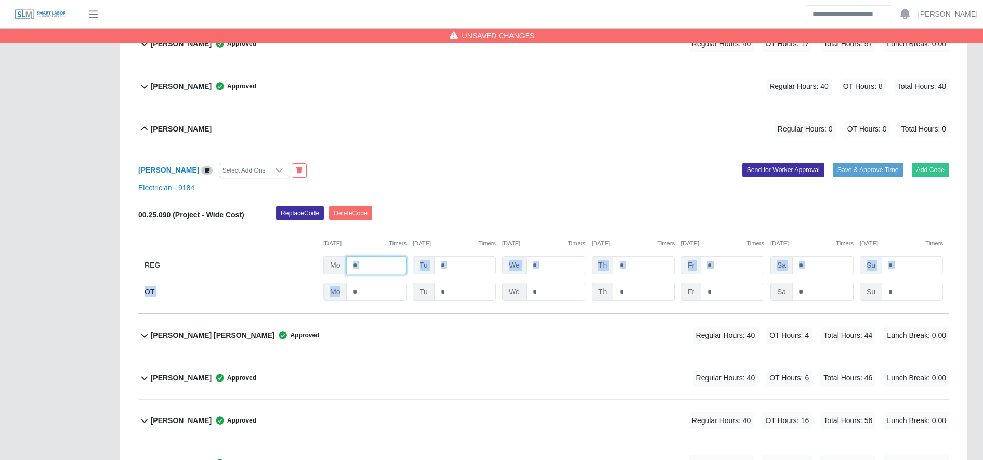
click at [365, 268] on input "*" at bounding box center [376, 265] width 60 height 18
type input "**"
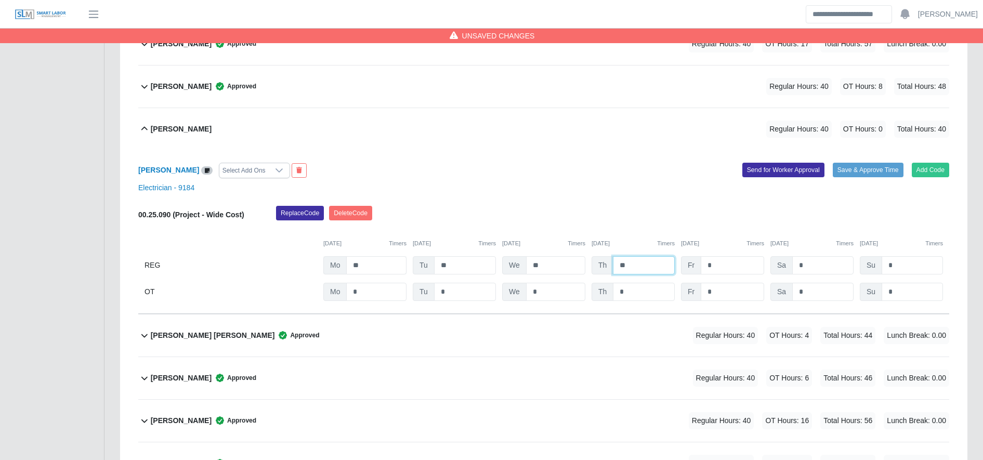
type input "**"
click at [0, 0] on input "*" at bounding box center [0, 0] width 0 height 0
type input "*"
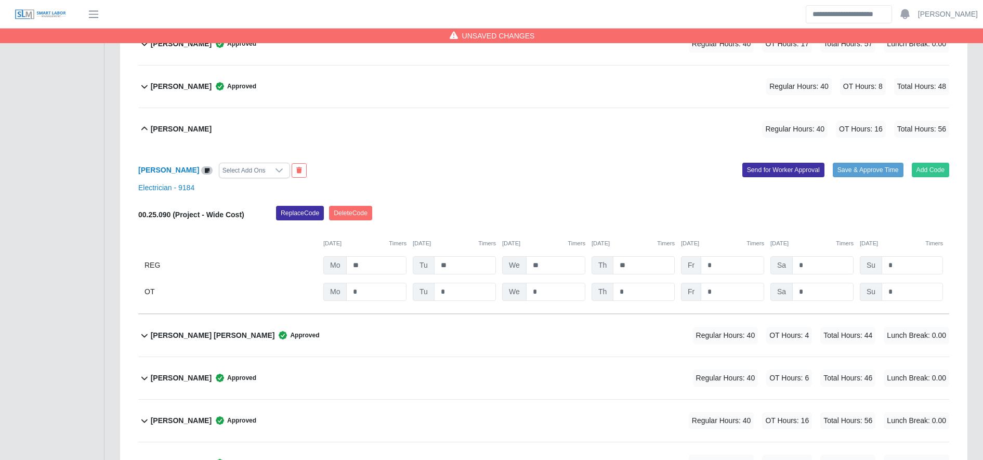
click at [656, 204] on div "Jose Matias Dominguez Select Add Ons Add Code Save & Approve Time Send for Work…" at bounding box center [543, 232] width 811 height 164
click at [877, 172] on button "Save & Approve Time" at bounding box center [868, 170] width 71 height 15
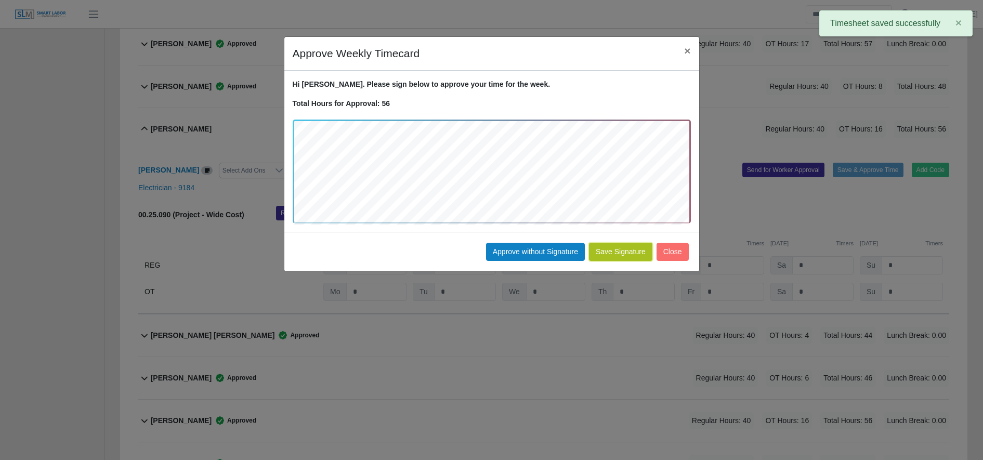
click at [626, 248] on button "Save Signature" at bounding box center [620, 252] width 63 height 18
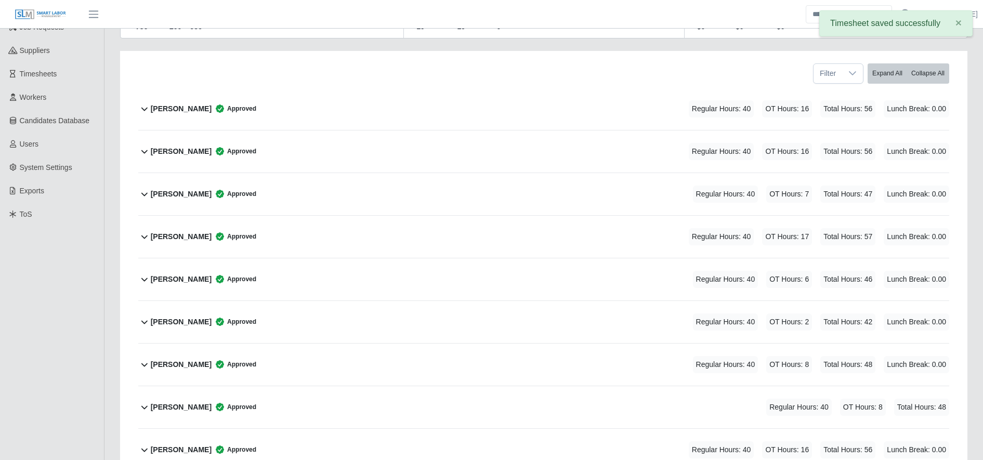
scroll to position [0, 0]
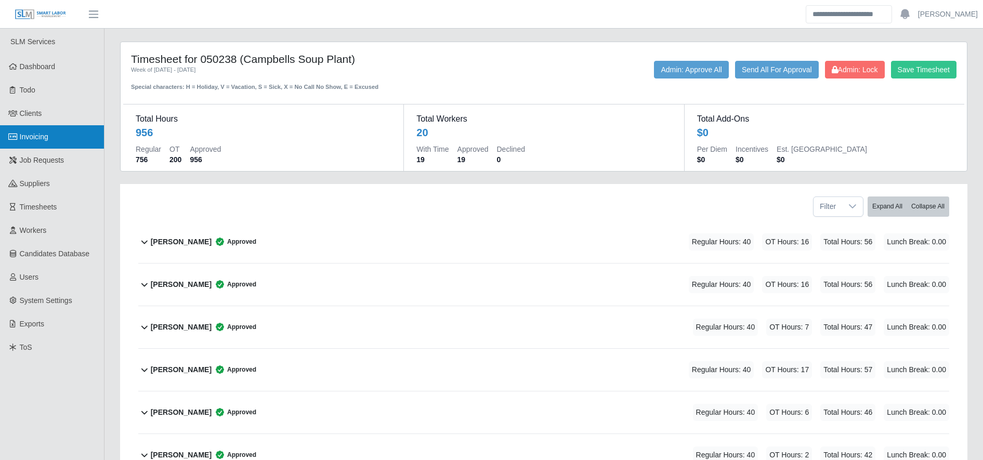
click at [37, 145] on link "Invoicing" at bounding box center [52, 136] width 104 height 23
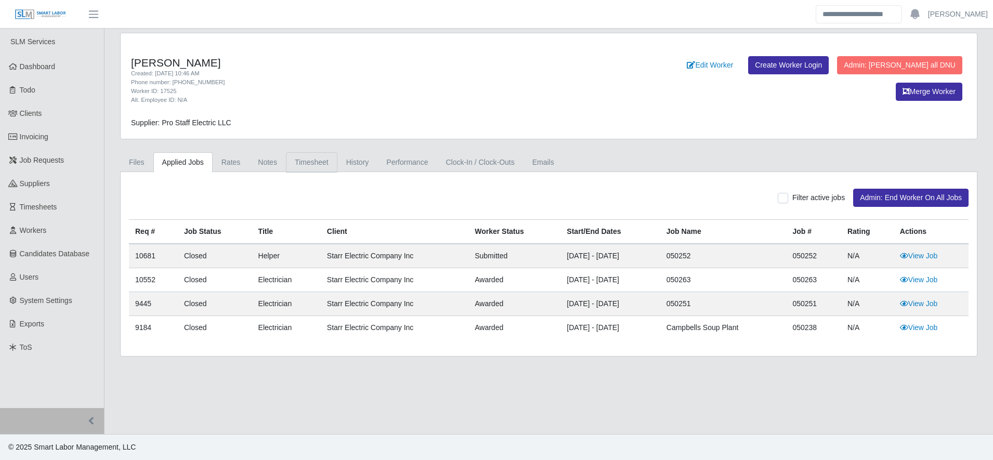
click at [318, 170] on link "Timesheet" at bounding box center [311, 162] width 51 height 20
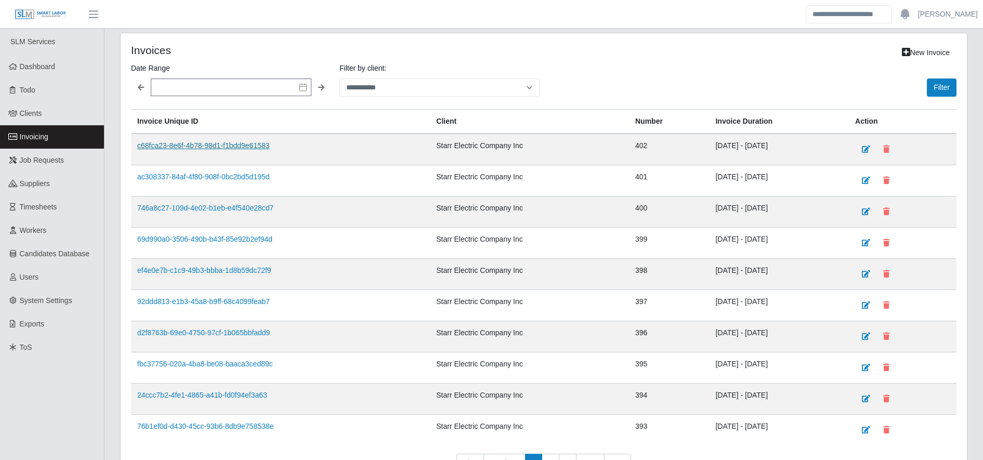
drag, startPoint x: 194, startPoint y: 138, endPoint x: 198, endPoint y: 144, distance: 7.7
click at [198, 144] on td "c68fca23-8e6f-4b78-98d1-f1bdd9e61583" at bounding box center [280, 150] width 299 height 32
click at [198, 144] on link "c68fca23-8e6f-4b78-98d1-f1bdd9e61583" at bounding box center [203, 145] width 133 height 8
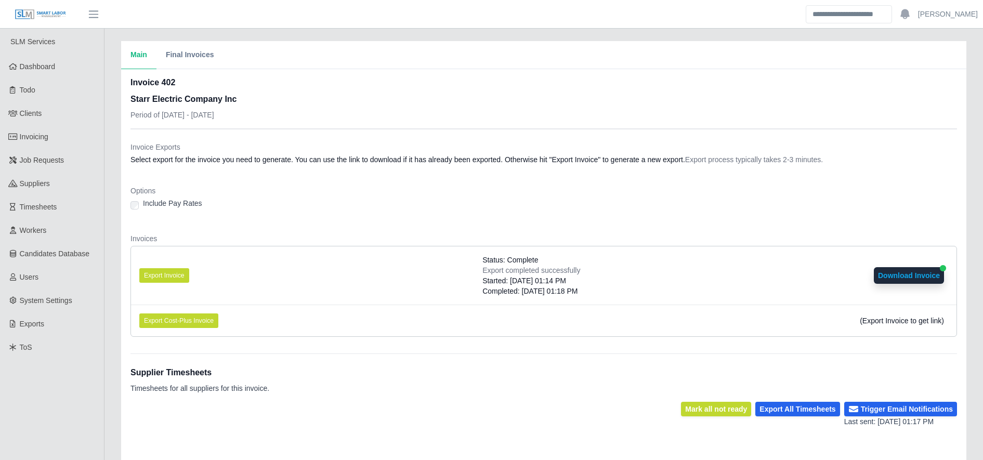
scroll to position [189, 0]
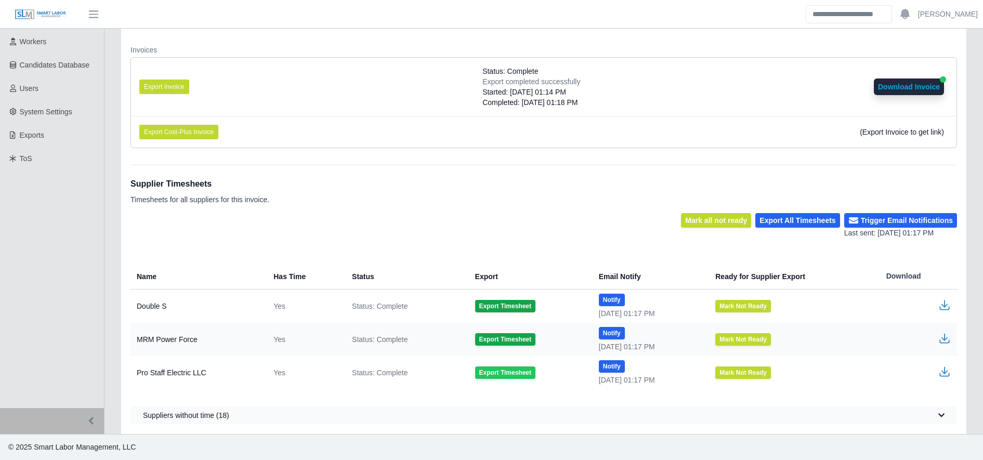
click at [507, 376] on button "Export Timesheet" at bounding box center [505, 372] width 60 height 12
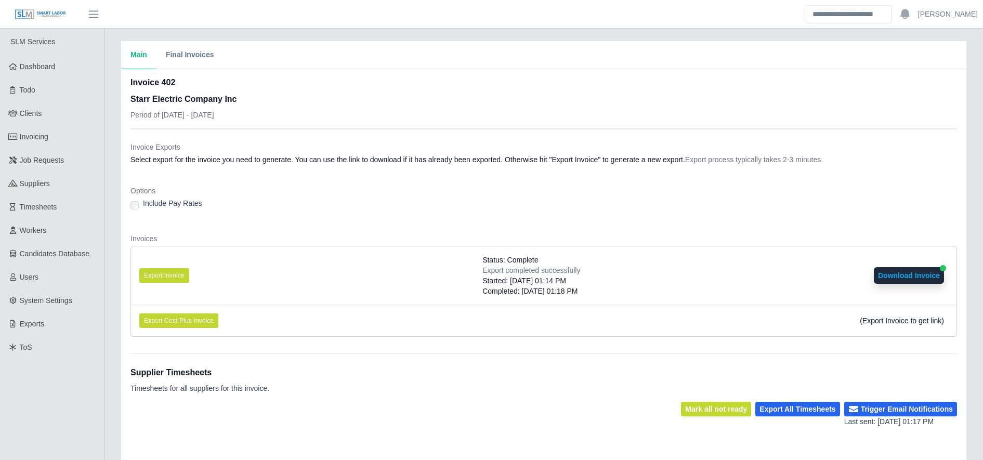
scroll to position [189, 0]
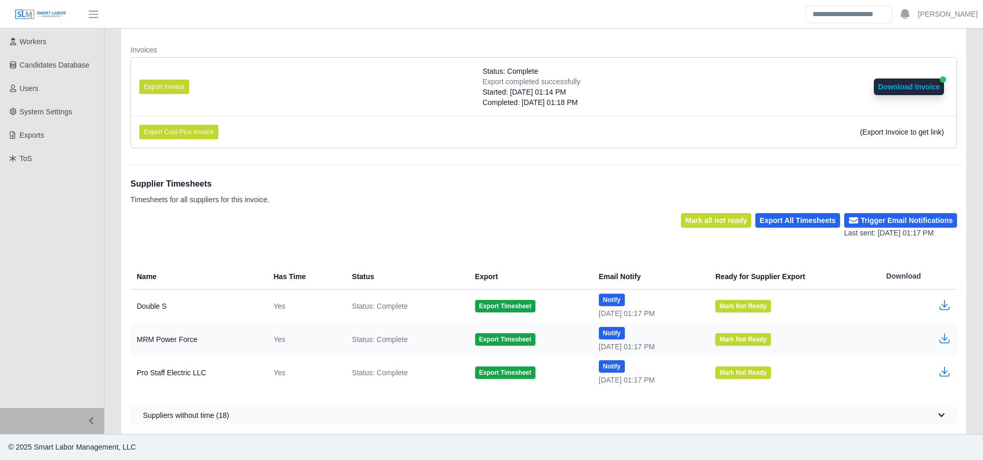
click at [937, 369] on td at bounding box center [917, 372] width 79 height 33
click at [945, 373] on icon "button" at bounding box center [944, 371] width 12 height 12
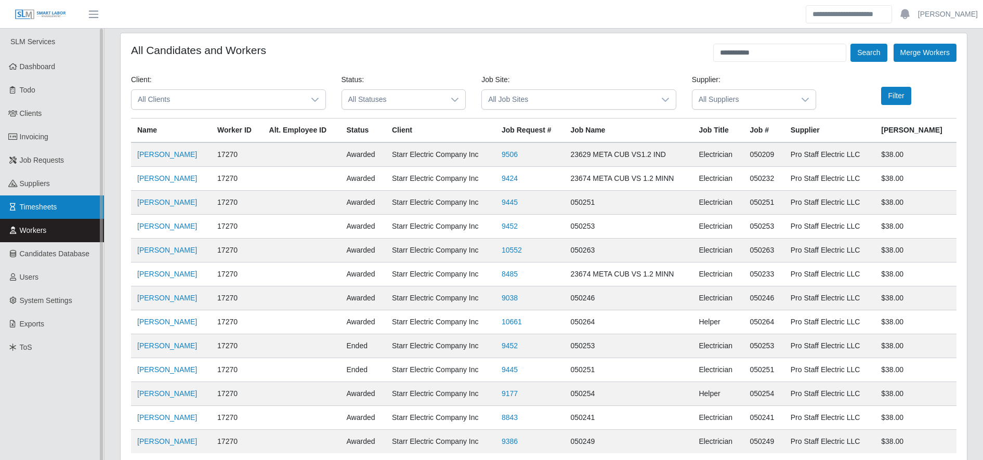
scroll to position [1, 0]
click at [81, 203] on link "Timesheets" at bounding box center [52, 206] width 104 height 23
